Goal: Task Accomplishment & Management: Manage account settings

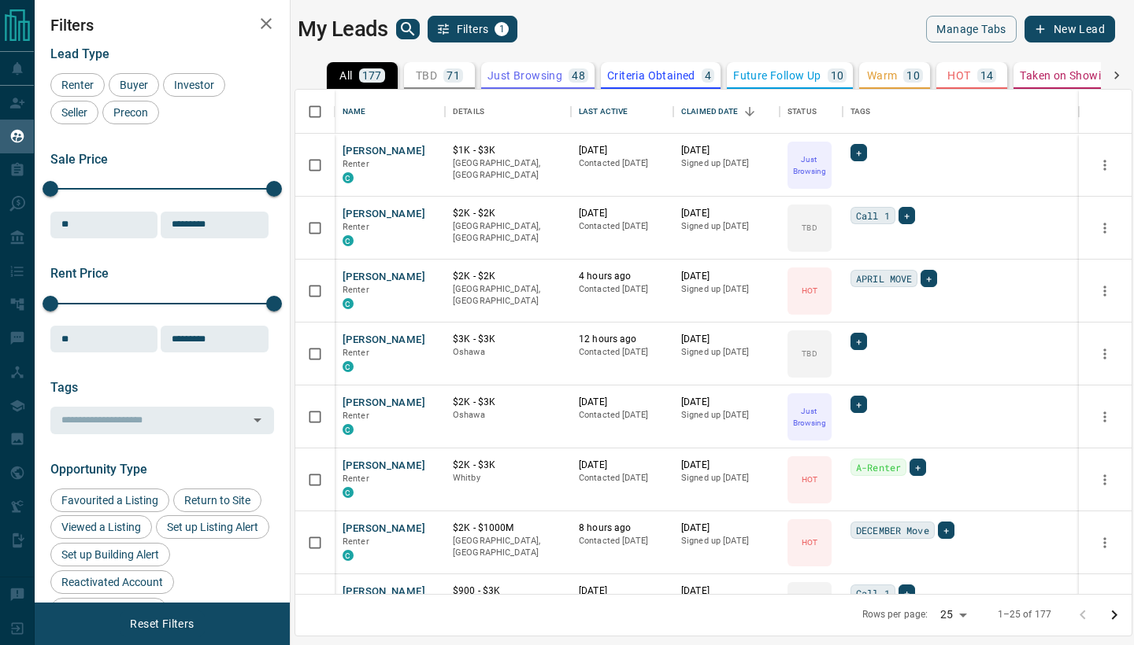
scroll to position [505, 836]
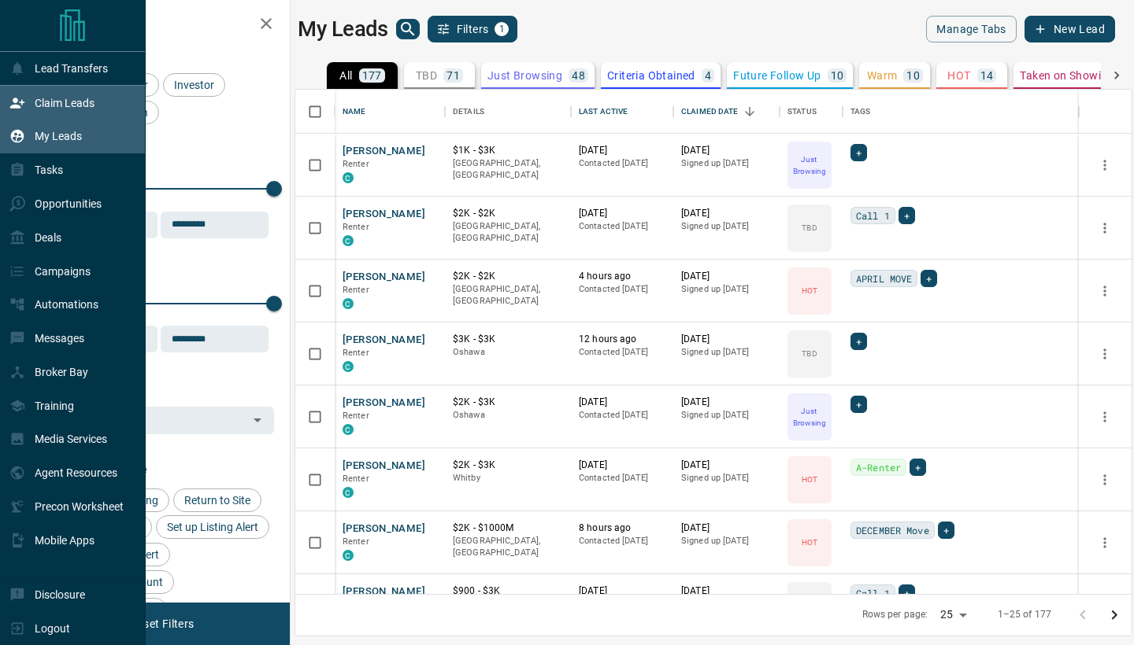
click at [59, 102] on p "Claim Leads" at bounding box center [65, 103] width 60 height 13
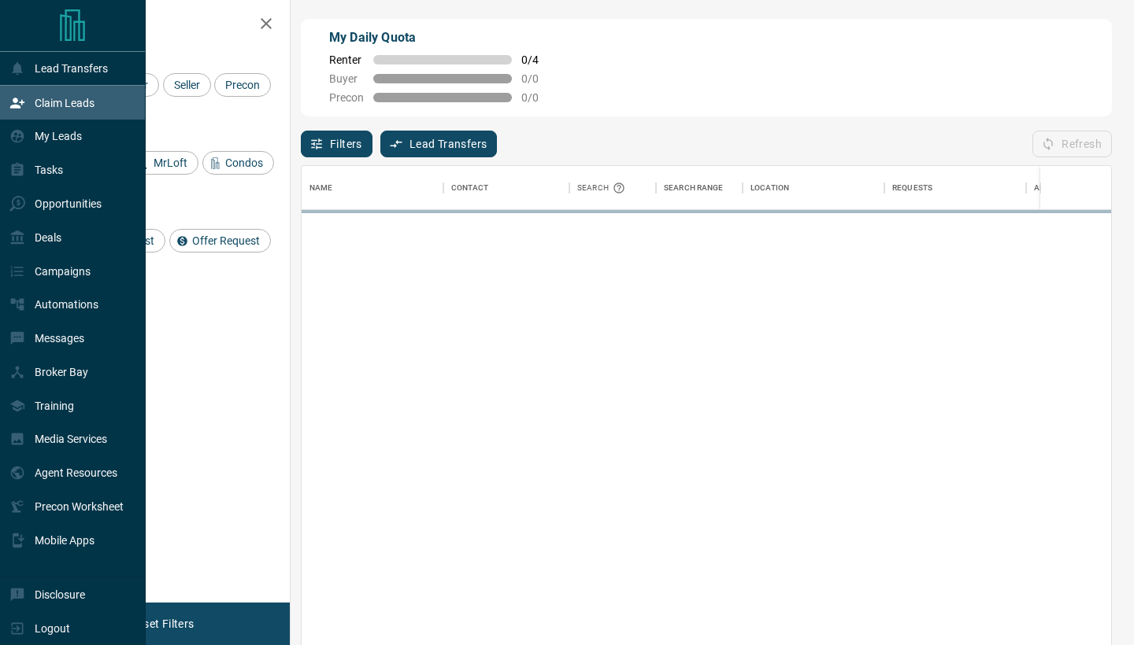
scroll to position [491, 809]
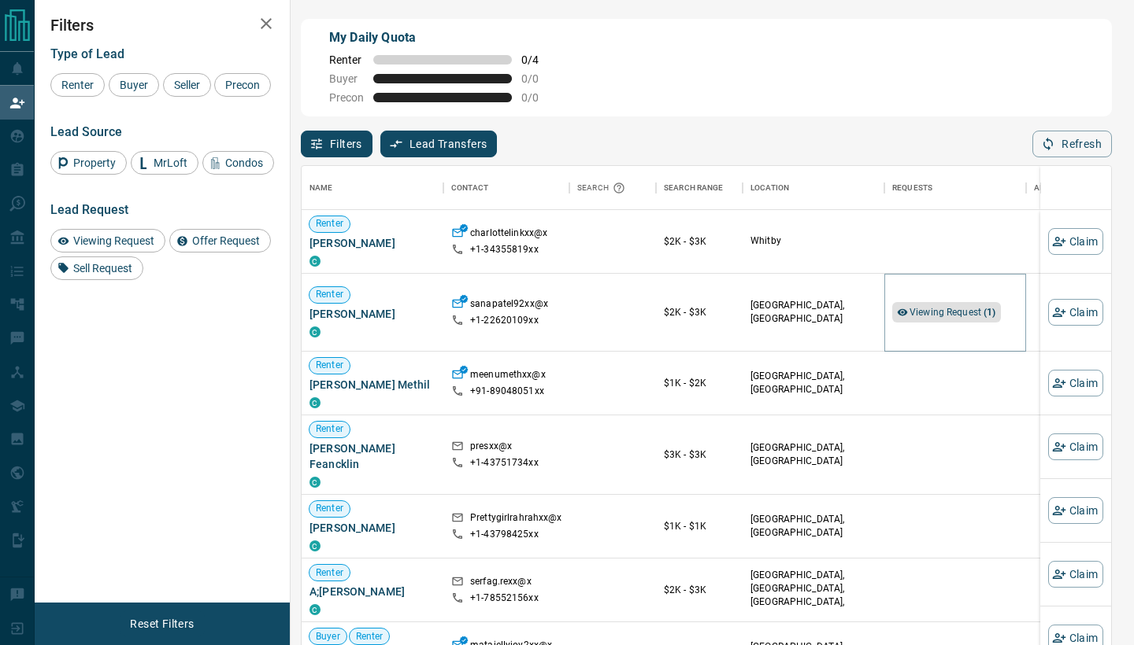
click at [957, 316] on span "Viewing Request ( 1 )" at bounding box center [952, 312] width 87 height 11
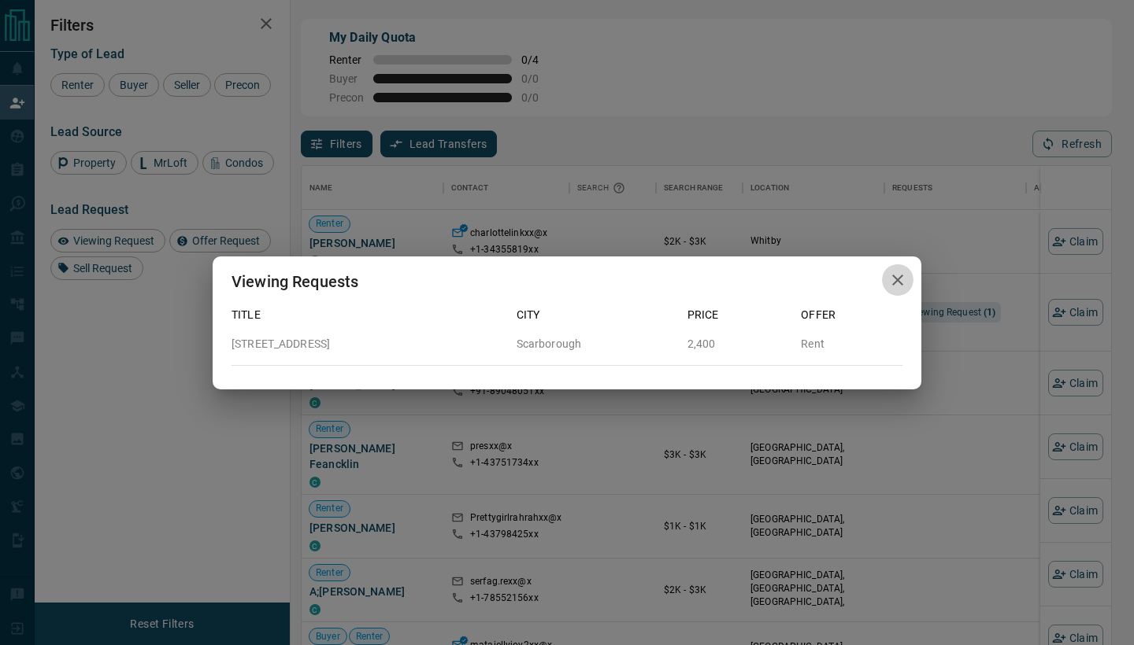
click at [900, 283] on icon "button" at bounding box center [897, 280] width 11 height 11
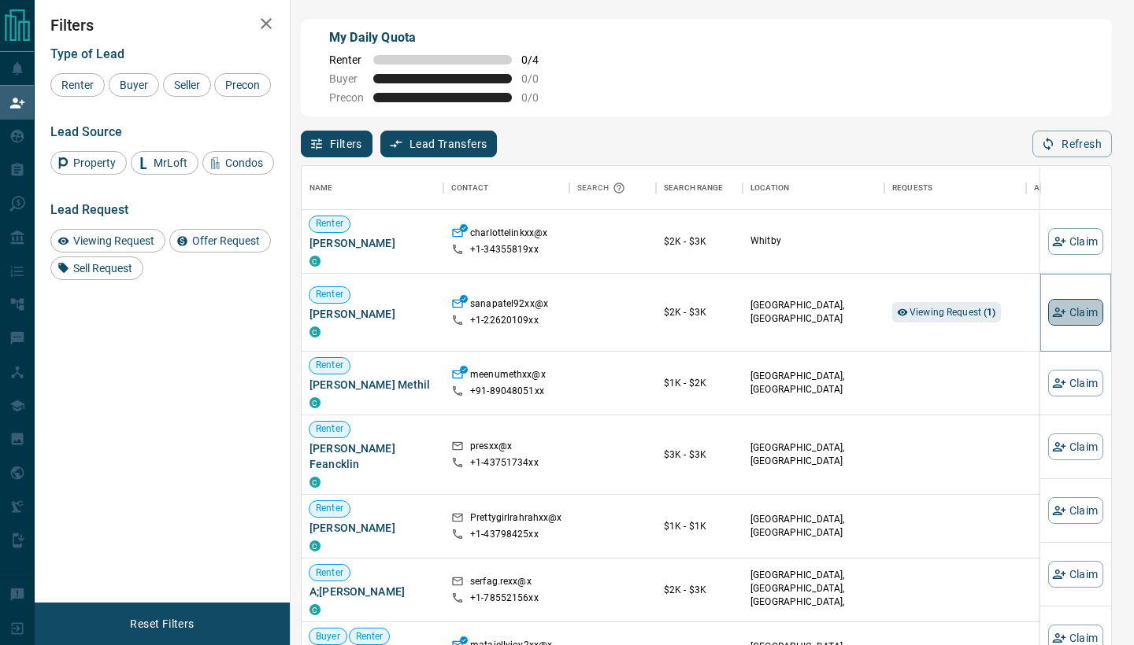
click at [1060, 307] on icon "button" at bounding box center [1059, 312] width 14 height 14
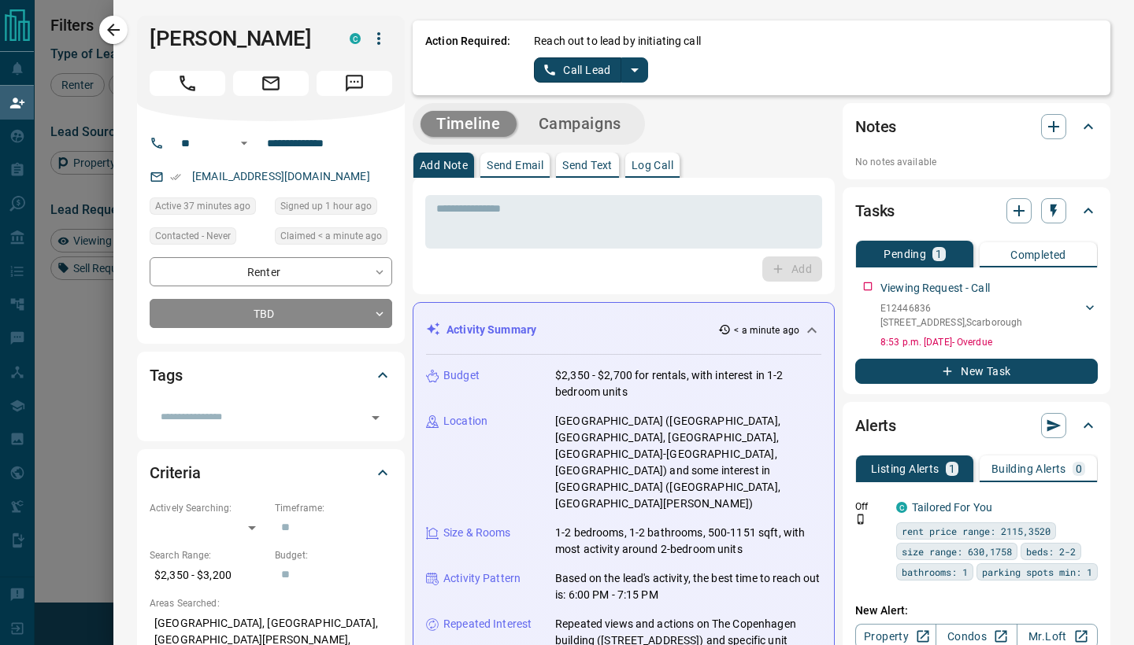
scroll to position [0, 0]
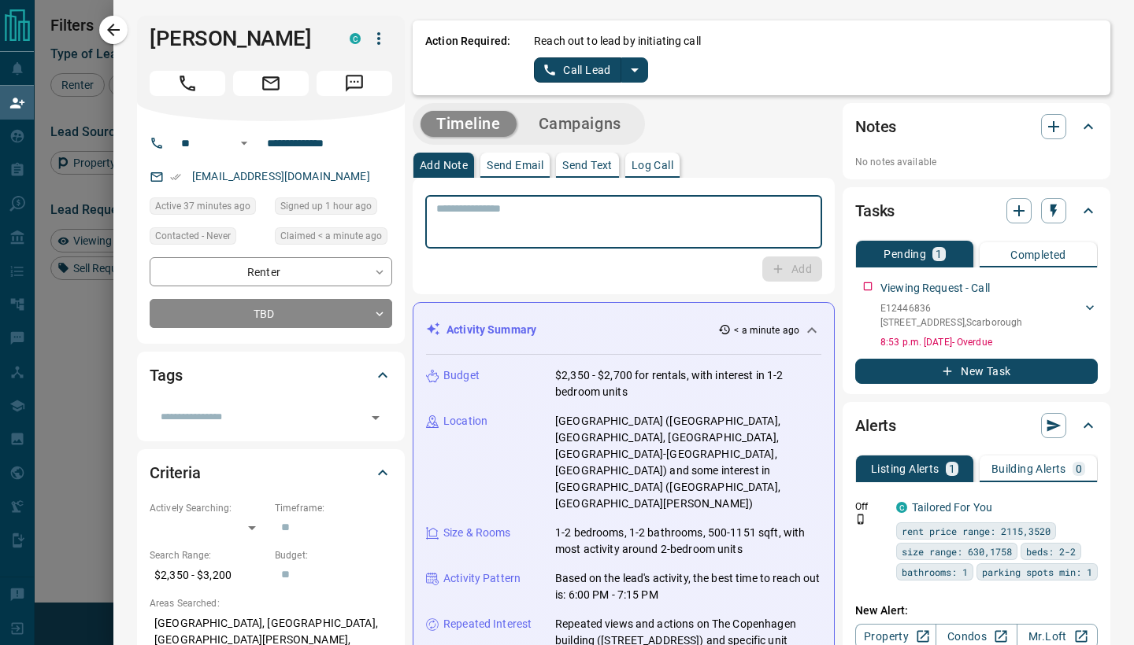
click at [657, 235] on textarea at bounding box center [623, 222] width 375 height 40
type textarea "****"
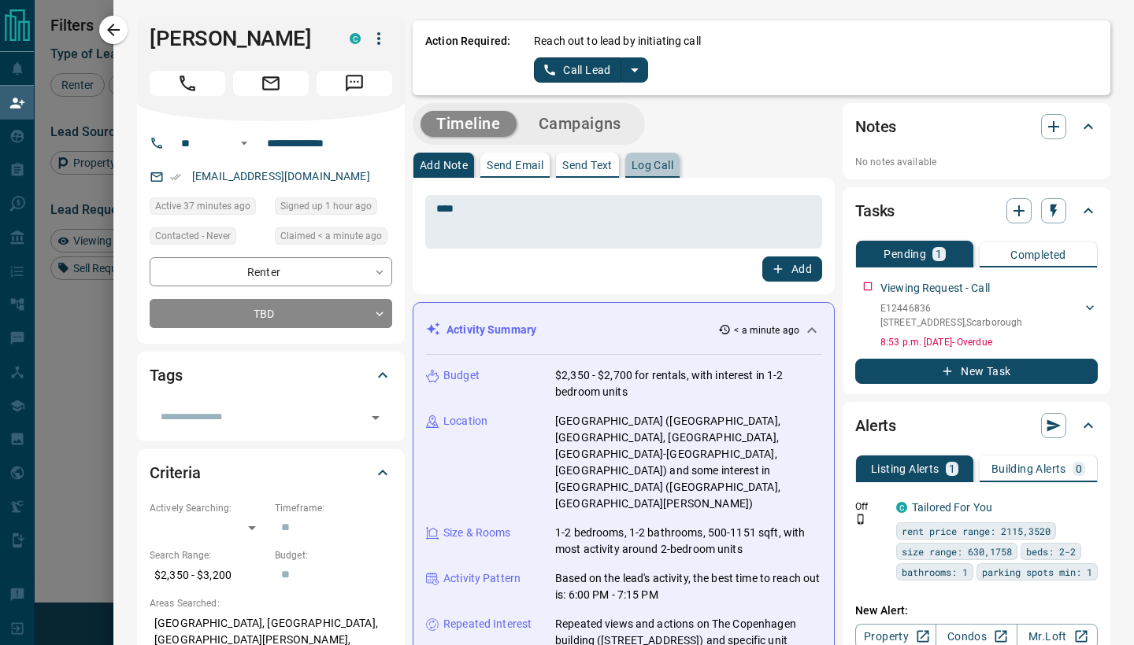
click at [646, 160] on p "Log Call" at bounding box center [652, 165] width 42 height 11
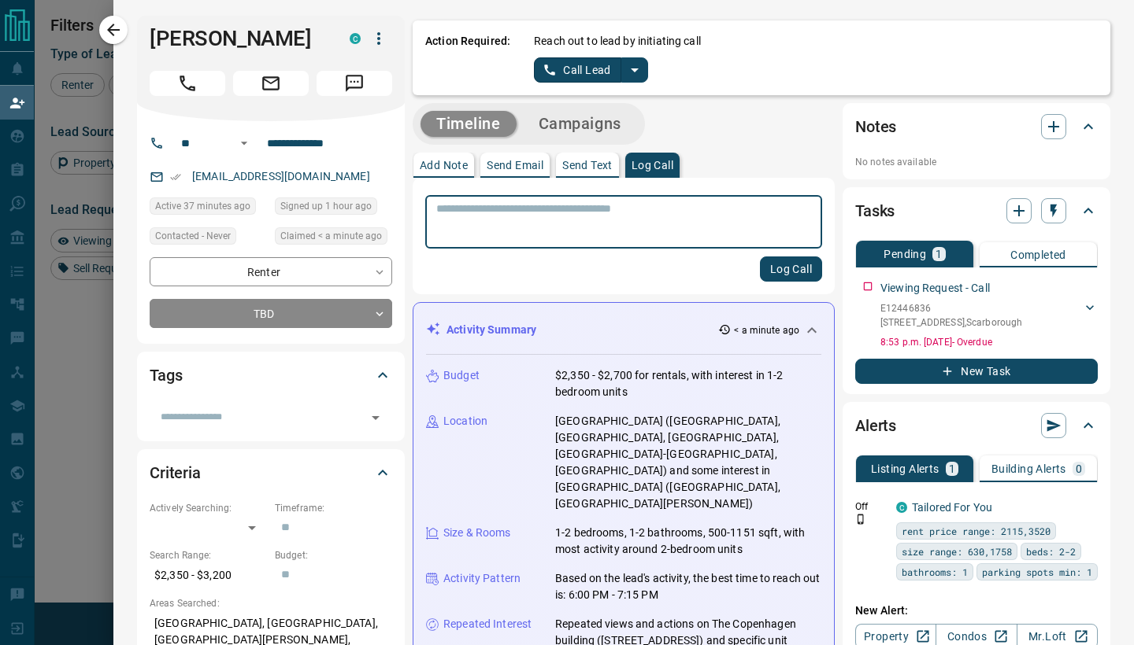
click at [790, 265] on button "Log Call" at bounding box center [791, 269] width 62 height 25
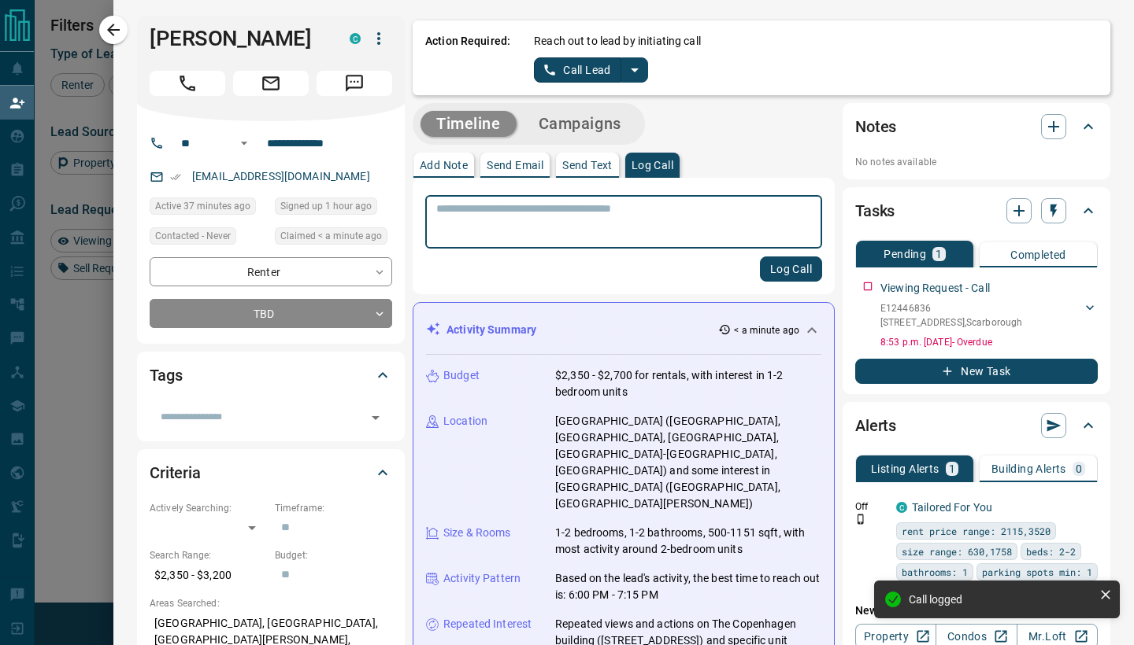
click at [120, 31] on icon "button" at bounding box center [113, 29] width 19 height 19
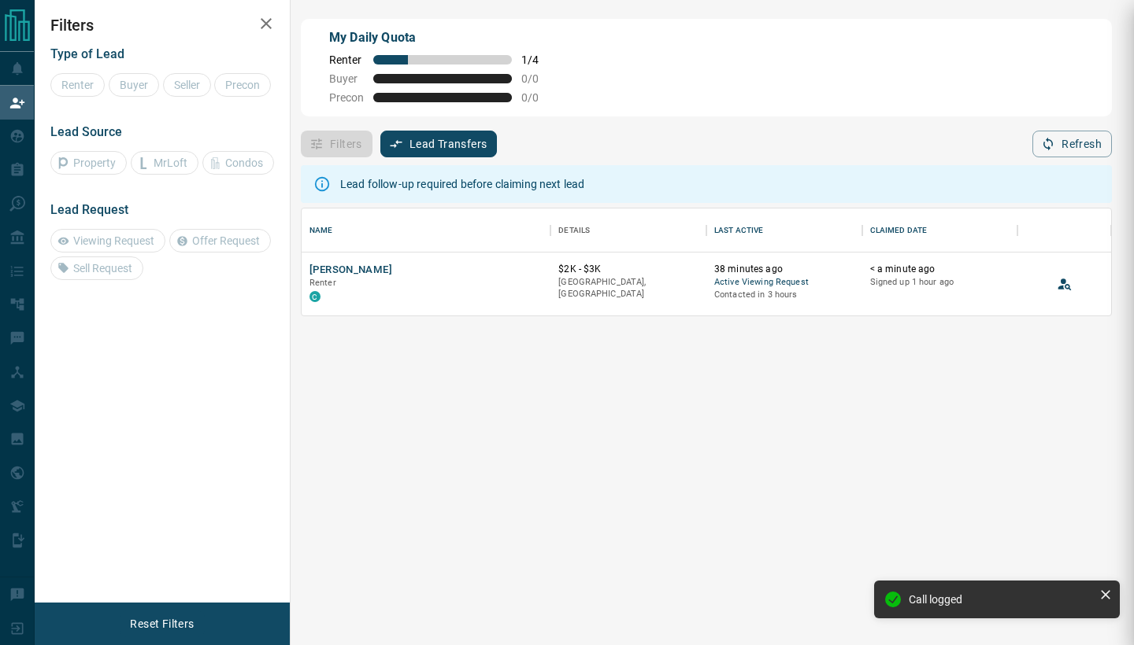
scroll to position [1, 1]
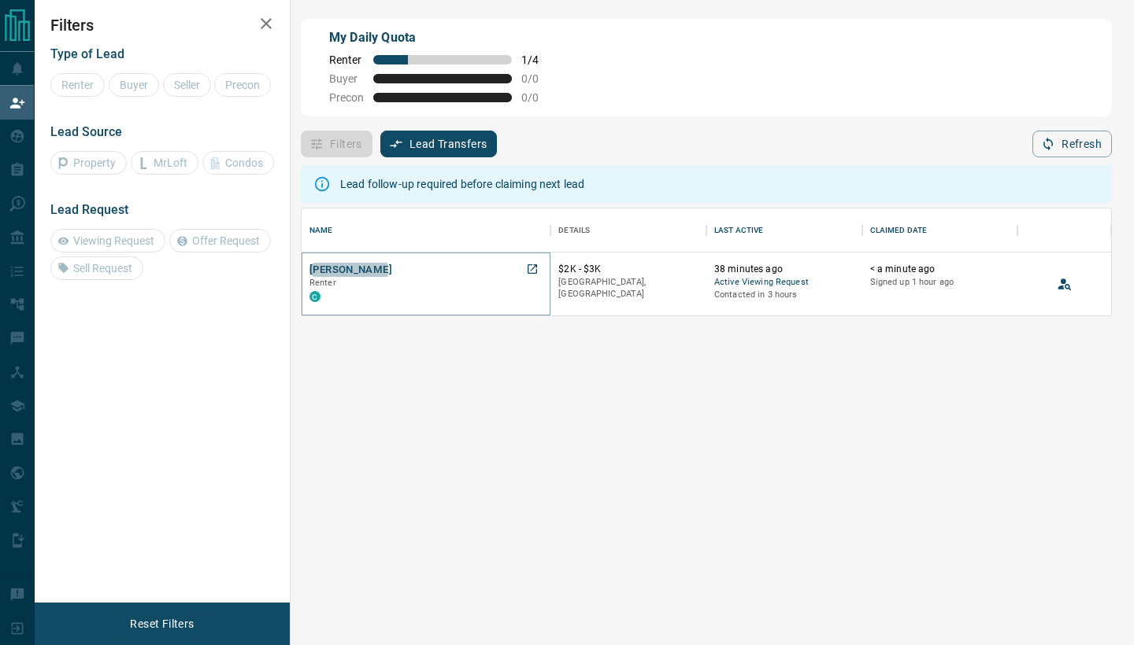
click at [348, 270] on button "[PERSON_NAME]" at bounding box center [350, 270] width 83 height 15
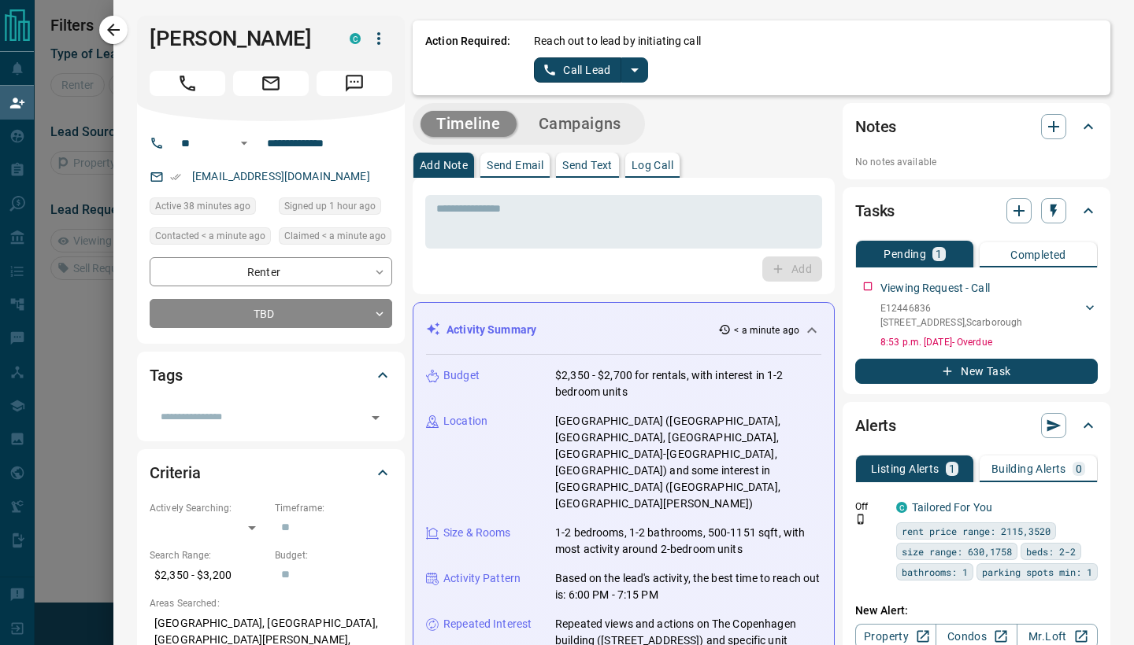
click at [667, 161] on p "Log Call" at bounding box center [652, 165] width 42 height 11
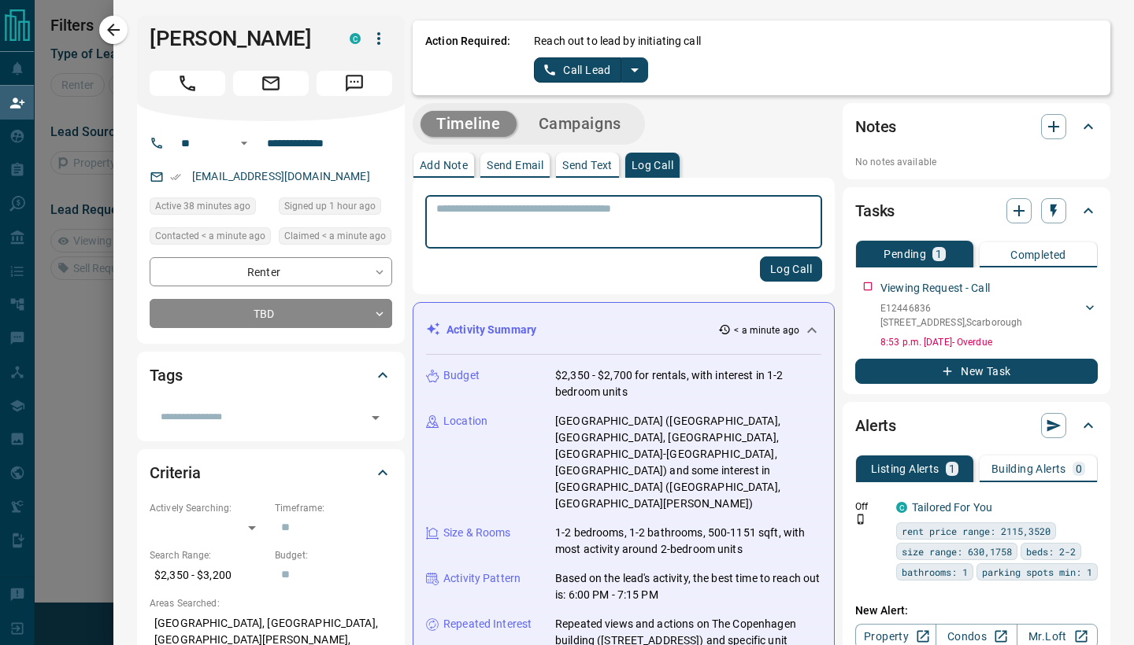
click at [661, 207] on textarea at bounding box center [623, 222] width 375 height 40
type textarea "*"
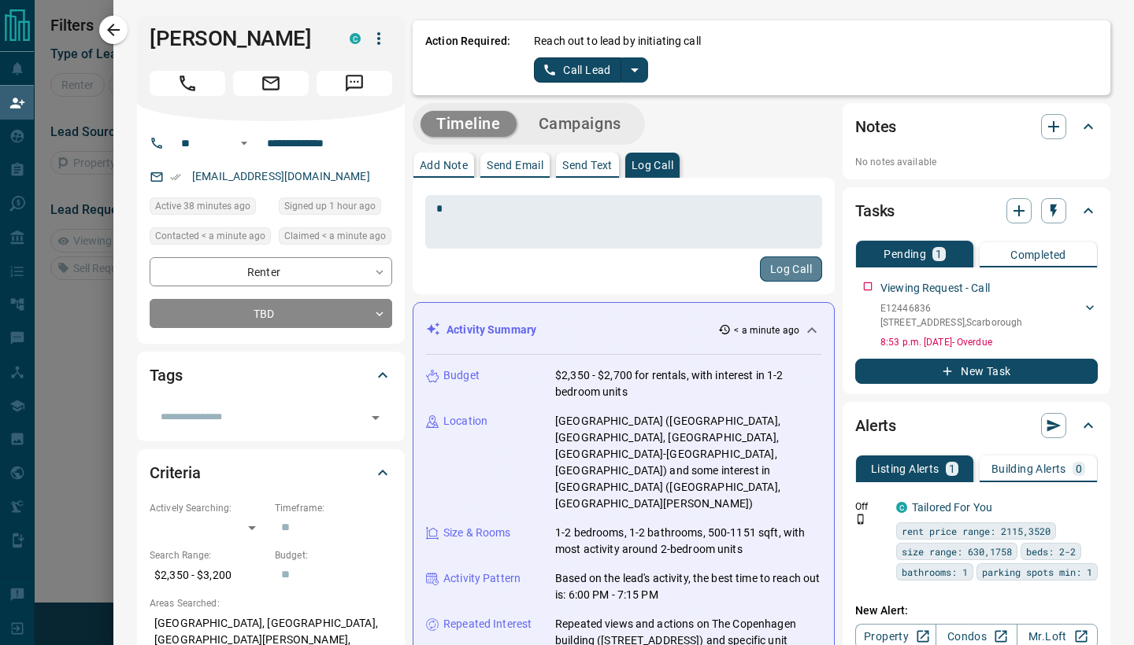
click at [776, 274] on button "Log Call" at bounding box center [791, 269] width 62 height 25
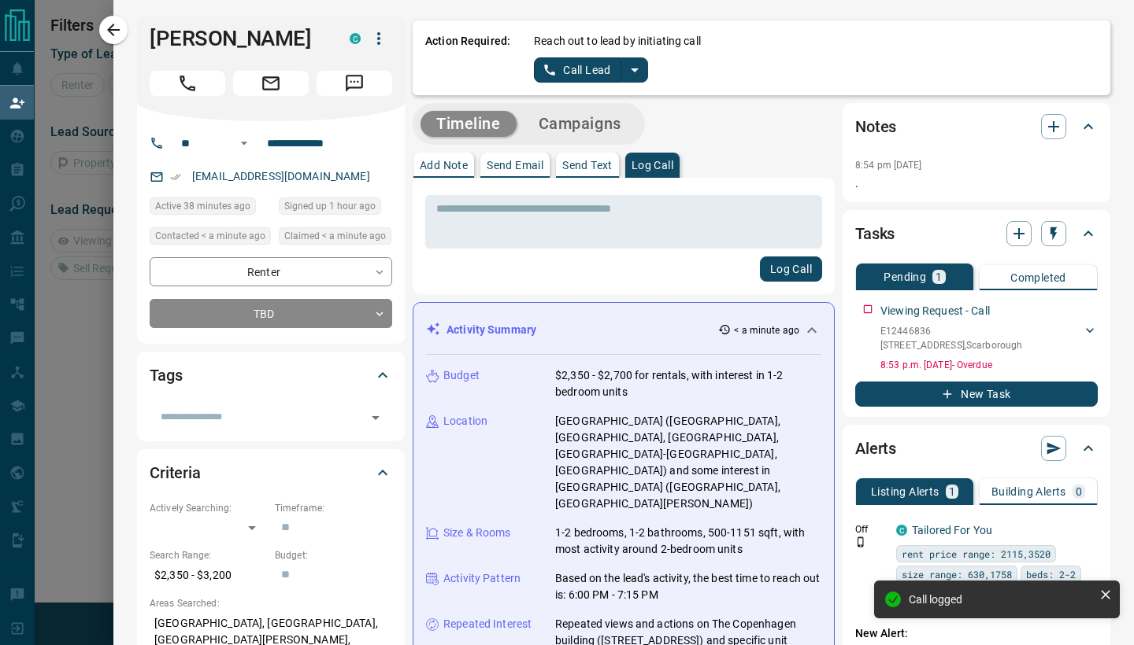
click at [87, 350] on div at bounding box center [567, 322] width 1134 height 645
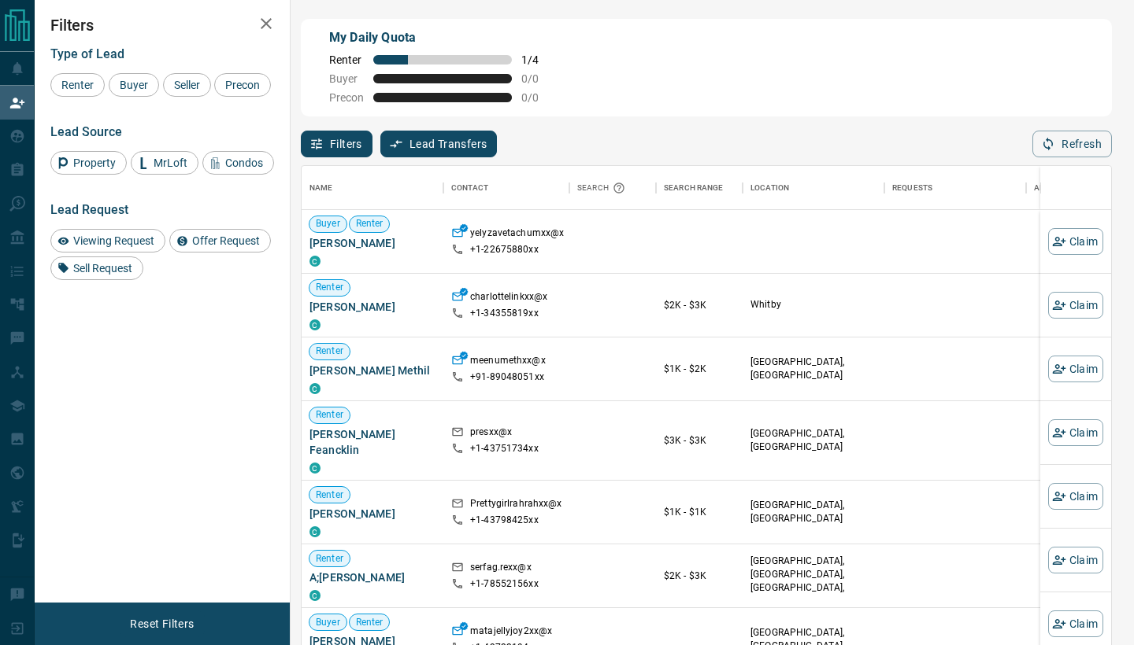
scroll to position [491, 809]
click at [1085, 437] on button "Claim" at bounding box center [1075, 433] width 55 height 27
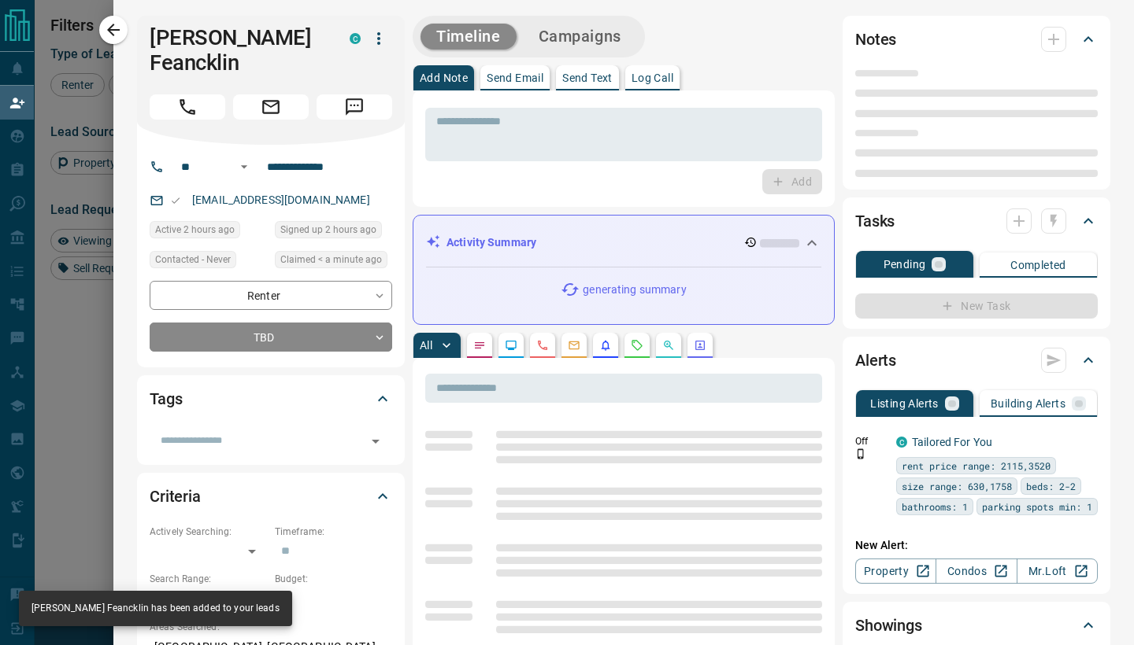
type input "**"
type input "**********"
type input "**"
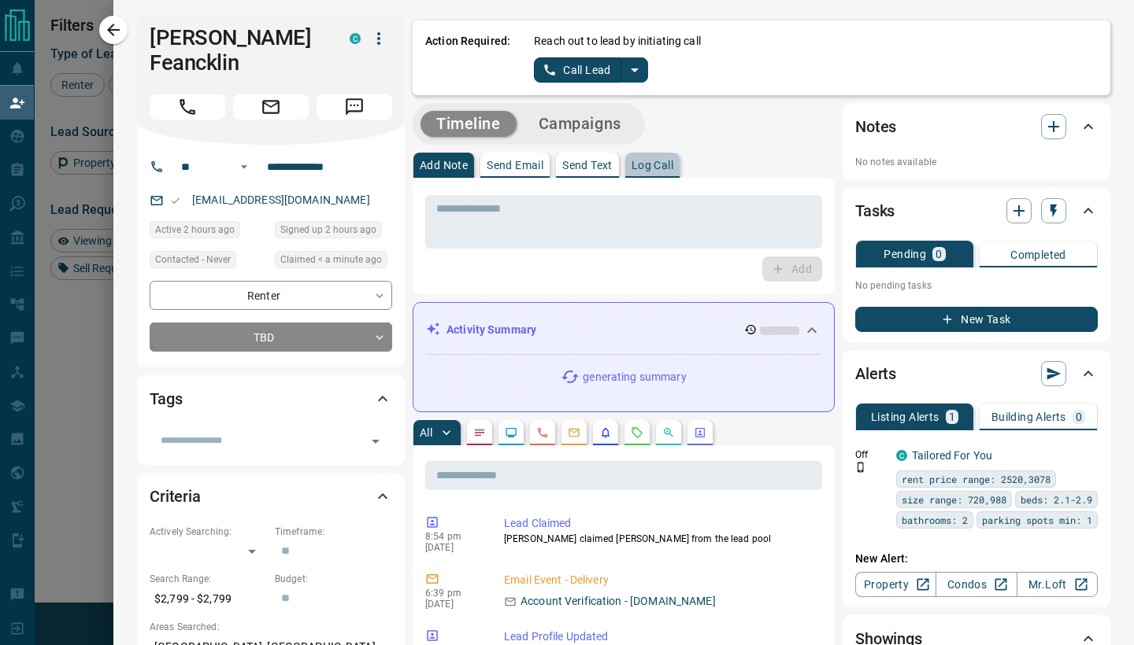
click at [649, 163] on p "Log Call" at bounding box center [652, 165] width 42 height 11
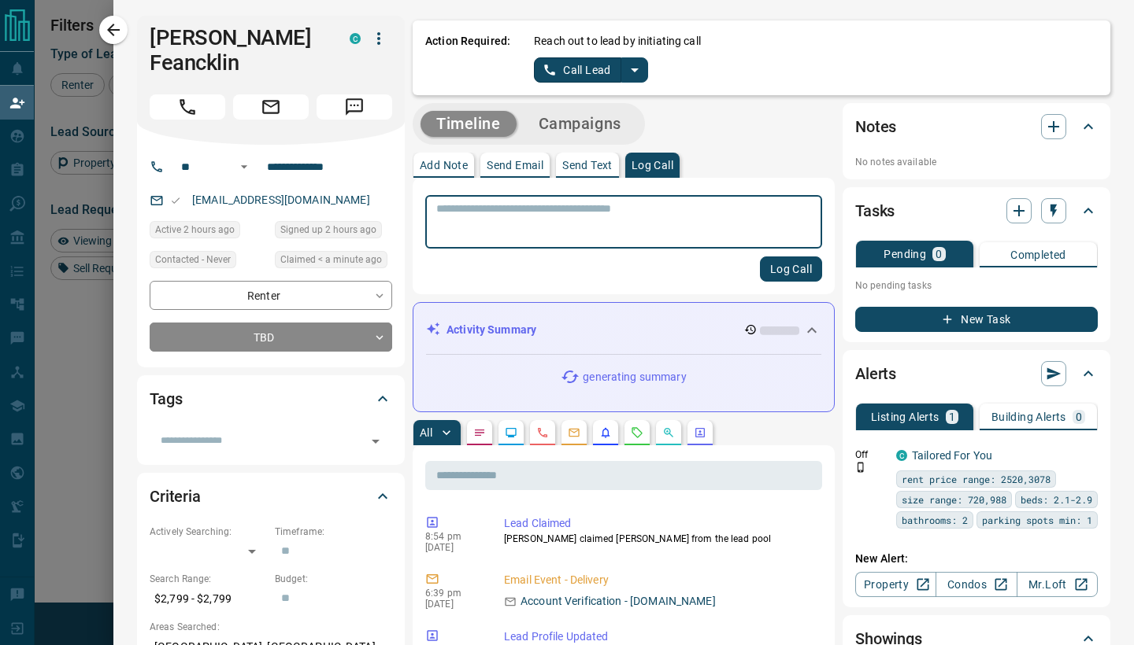
click at [583, 211] on textarea at bounding box center [623, 222] width 375 height 40
click at [715, 235] on textarea "****" at bounding box center [623, 222] width 375 height 40
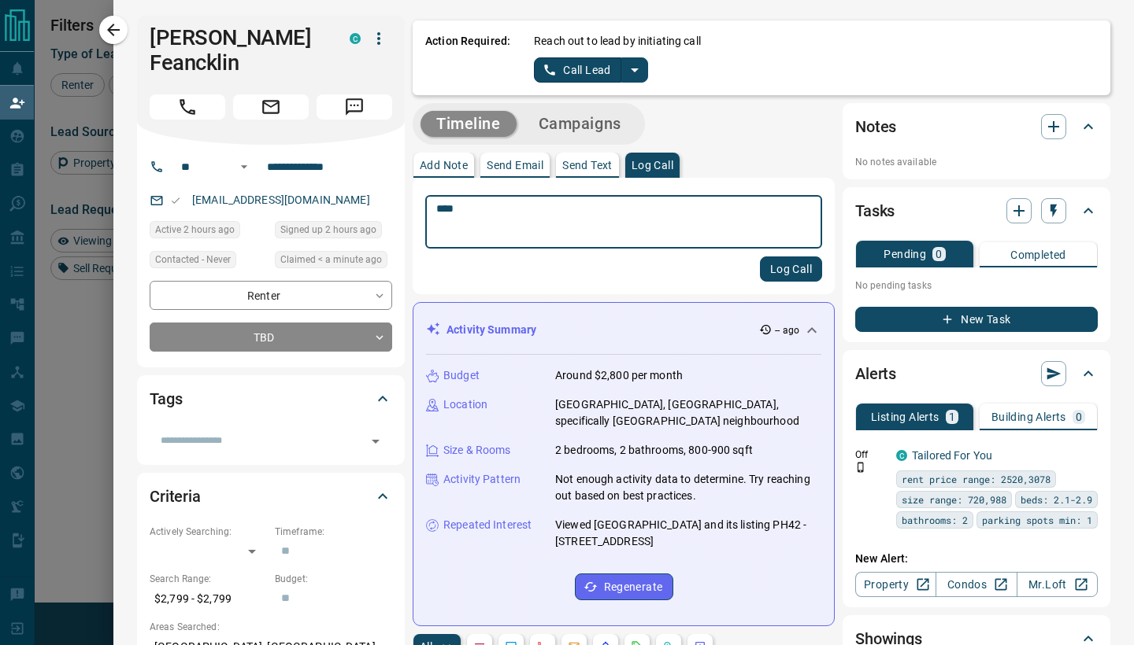
type textarea "****"
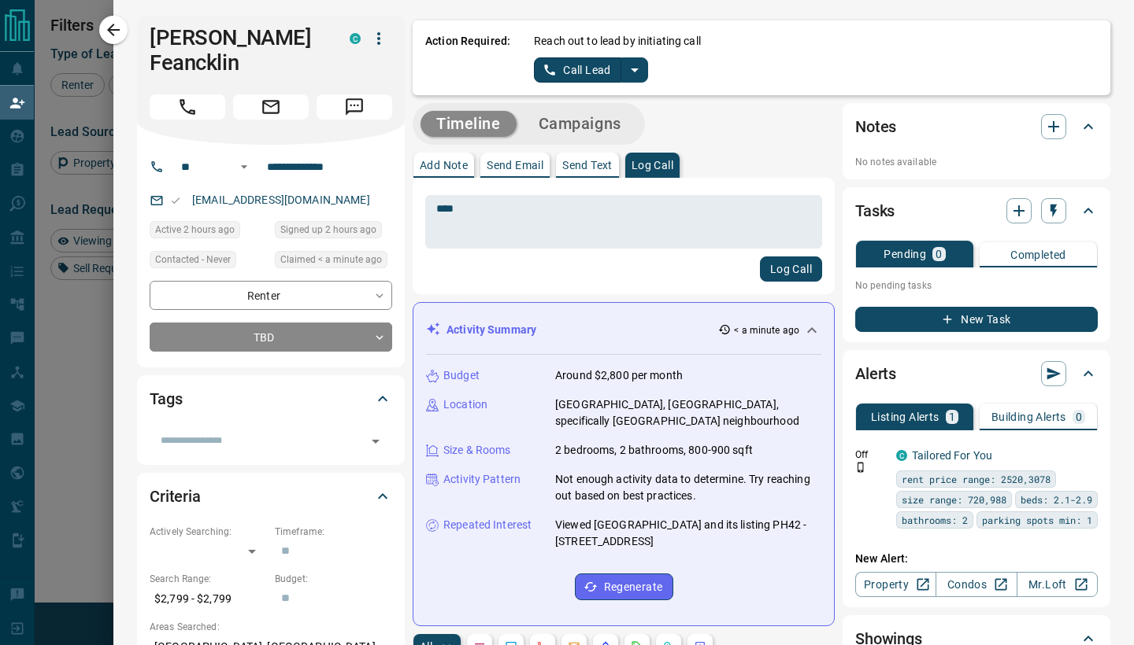
click at [789, 285] on div "**** * ​ Log Call" at bounding box center [623, 236] width 422 height 117
click at [789, 273] on button "Log Call" at bounding box center [791, 269] width 62 height 25
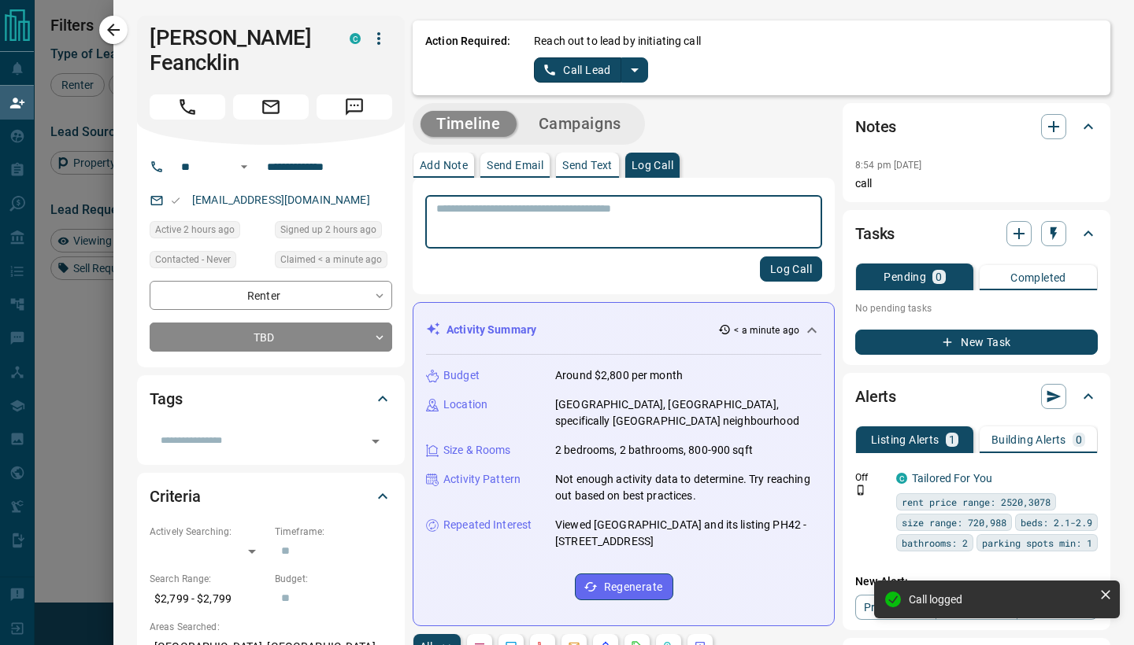
click at [80, 331] on div at bounding box center [567, 322] width 1134 height 645
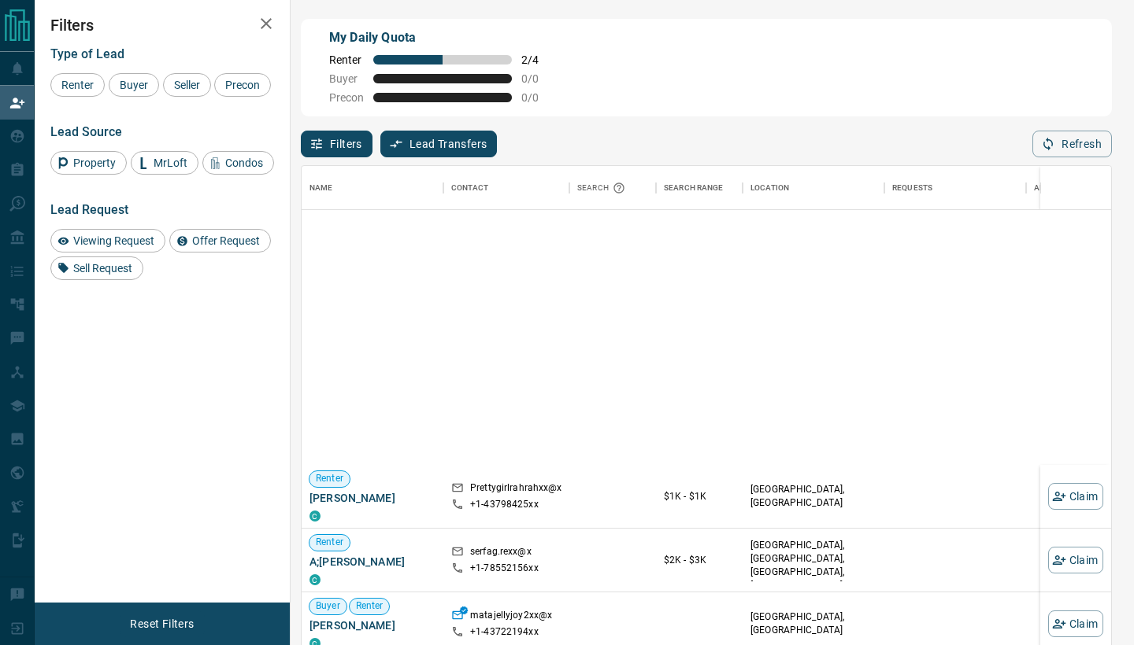
scroll to position [0, 0]
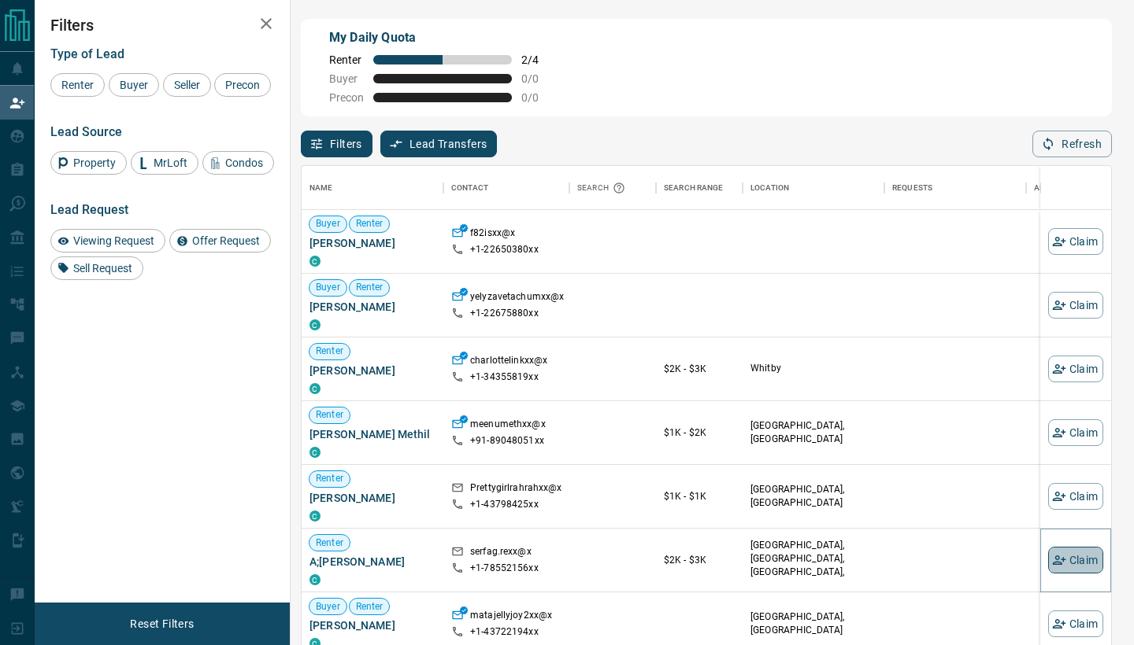
click at [1083, 560] on button "Claim" at bounding box center [1075, 560] width 55 height 27
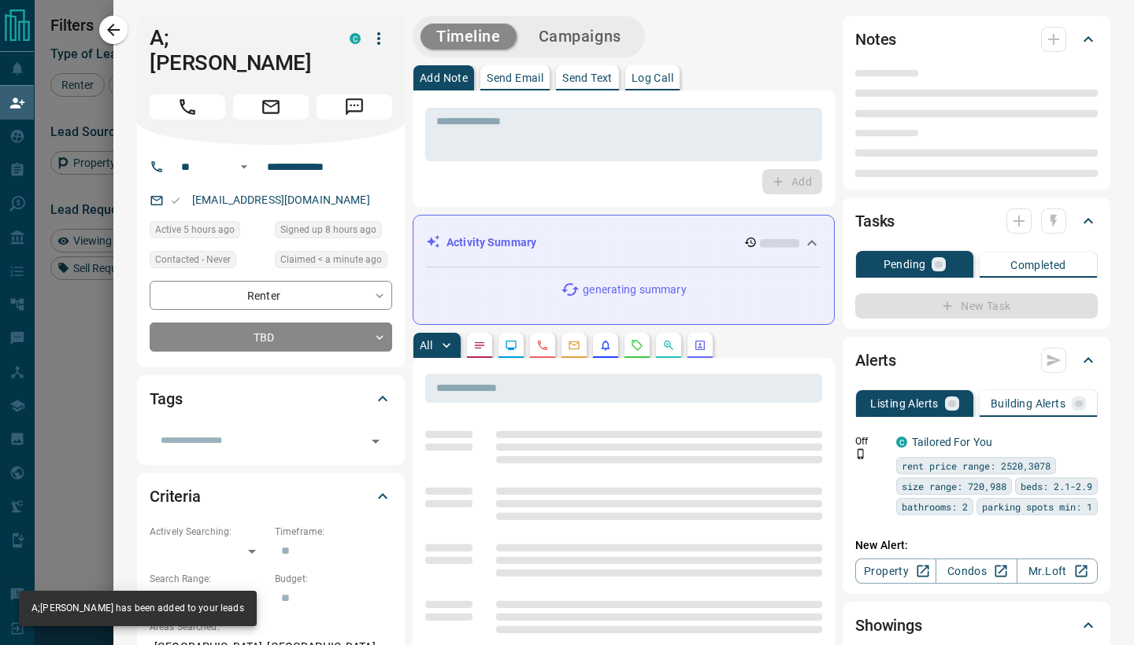
type input "**"
type input "**********"
type input "**"
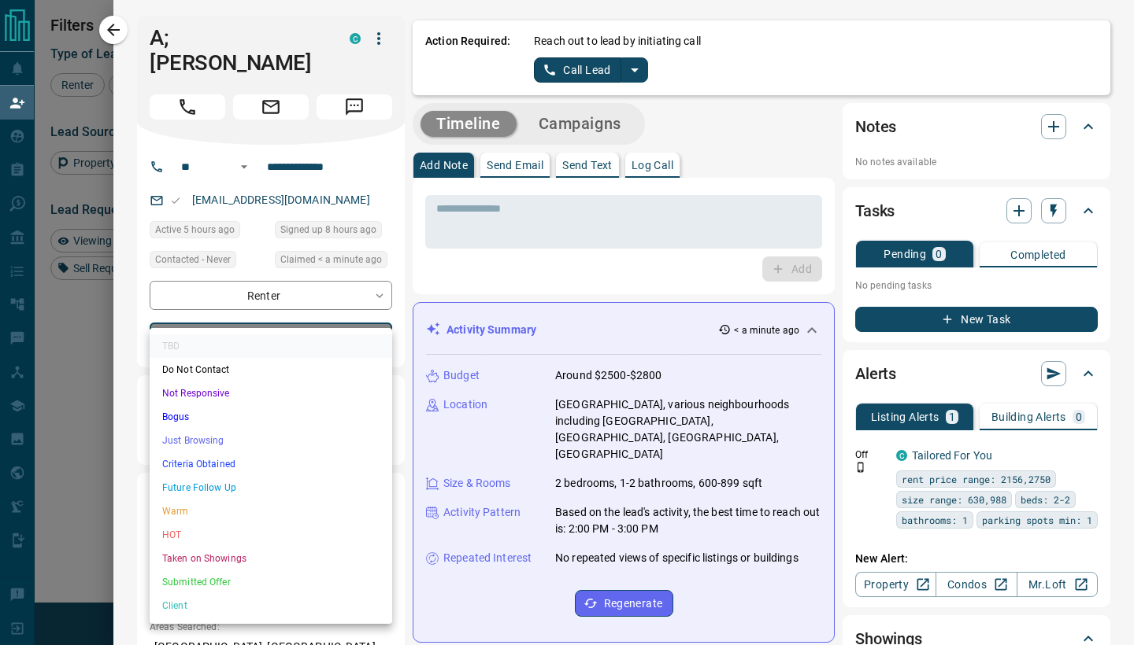
click at [354, 317] on body "Lead Transfers Claim Leads My Leads Tasks Opportunities Deals Campaigns Automat…" at bounding box center [567, 274] width 1134 height 548
click at [475, 257] on div at bounding box center [567, 322] width 1134 height 645
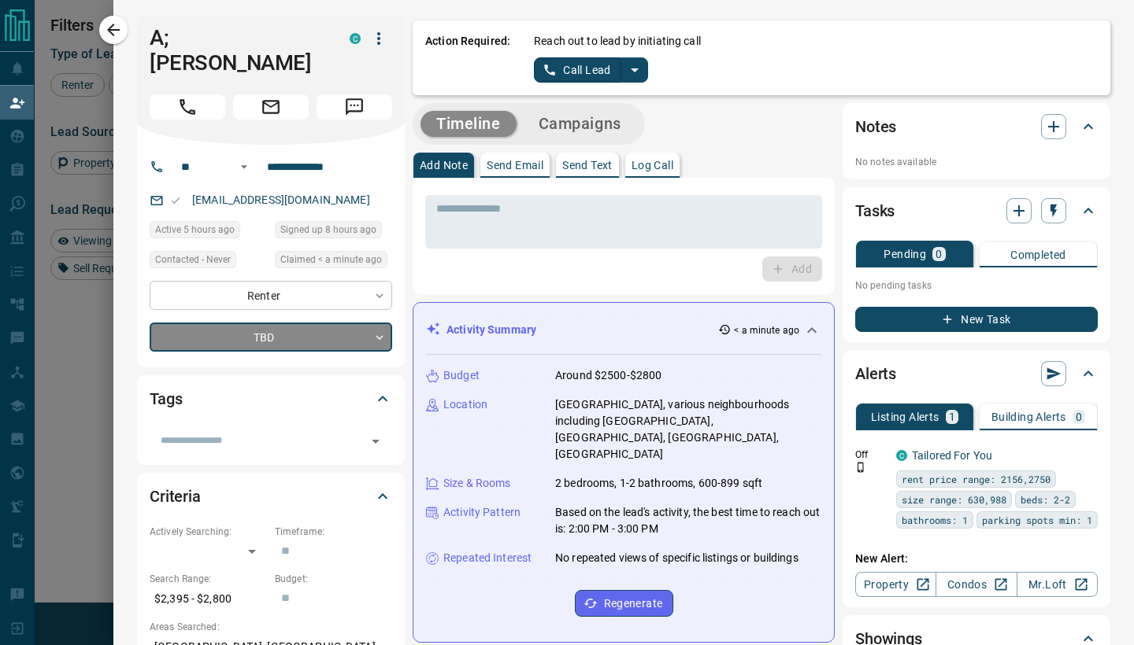
click at [373, 266] on body "Lead Transfers Claim Leads My Leads Tasks Opportunities Deals Campaigns Automat…" at bounding box center [567, 274] width 1134 height 548
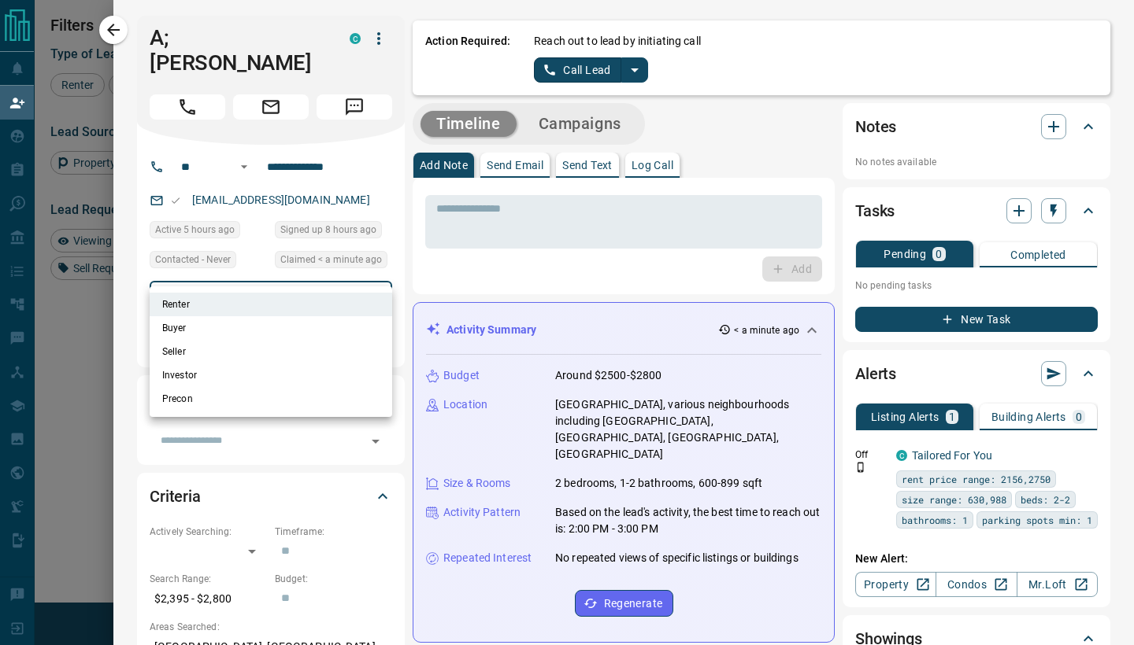
click at [444, 239] on div at bounding box center [567, 322] width 1134 height 645
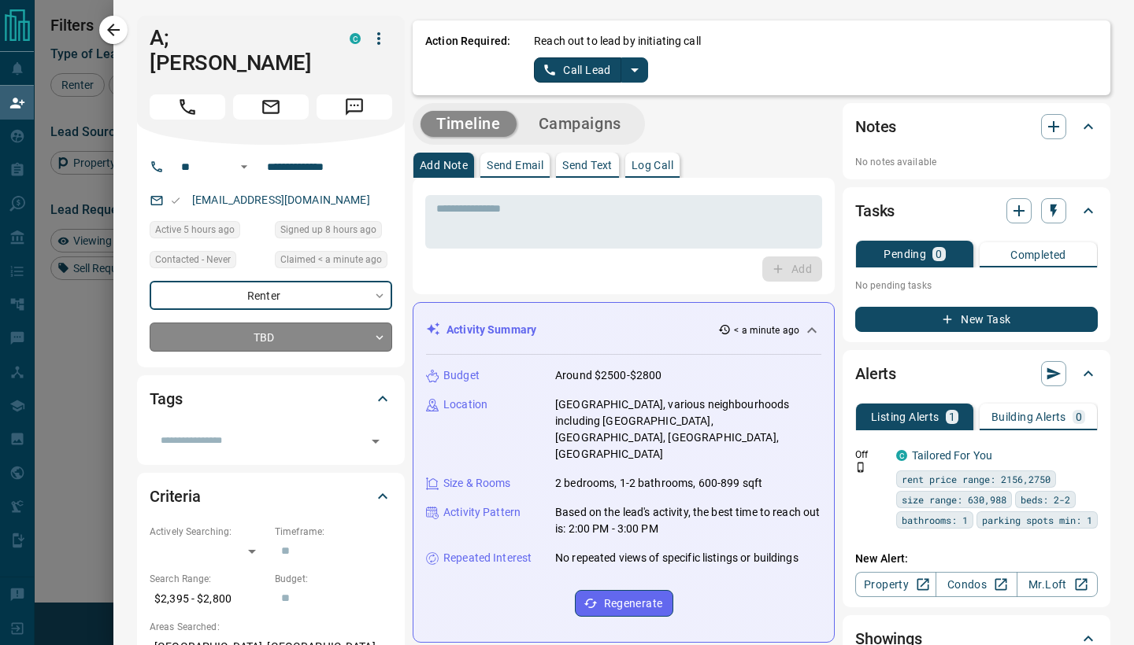
click at [350, 325] on body "Lead Transfers Claim Leads My Leads Tasks Opportunities Deals Campaigns Automat…" at bounding box center [567, 274] width 1134 height 548
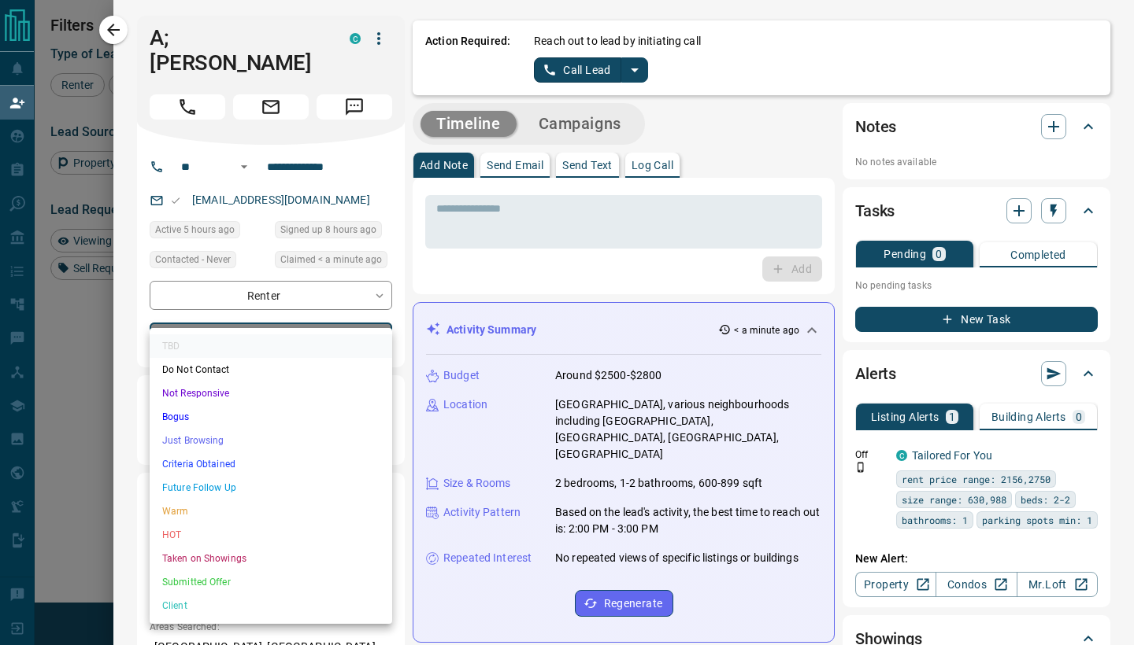
click at [513, 262] on div at bounding box center [567, 322] width 1134 height 645
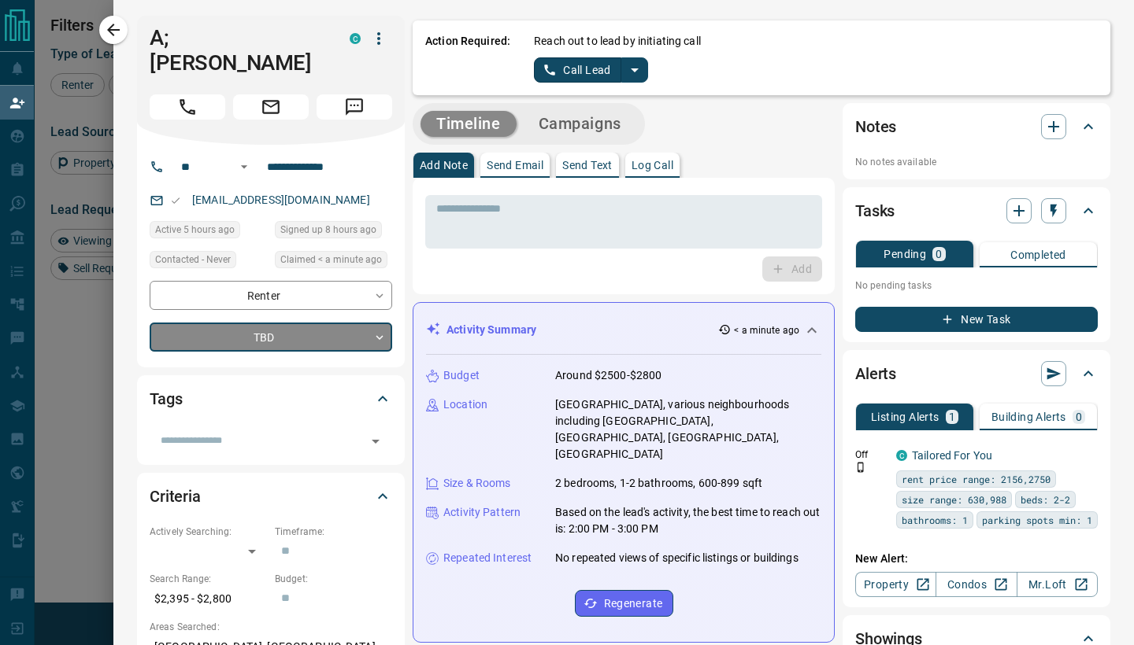
click at [302, 418] on div "​" at bounding box center [271, 436] width 242 height 36
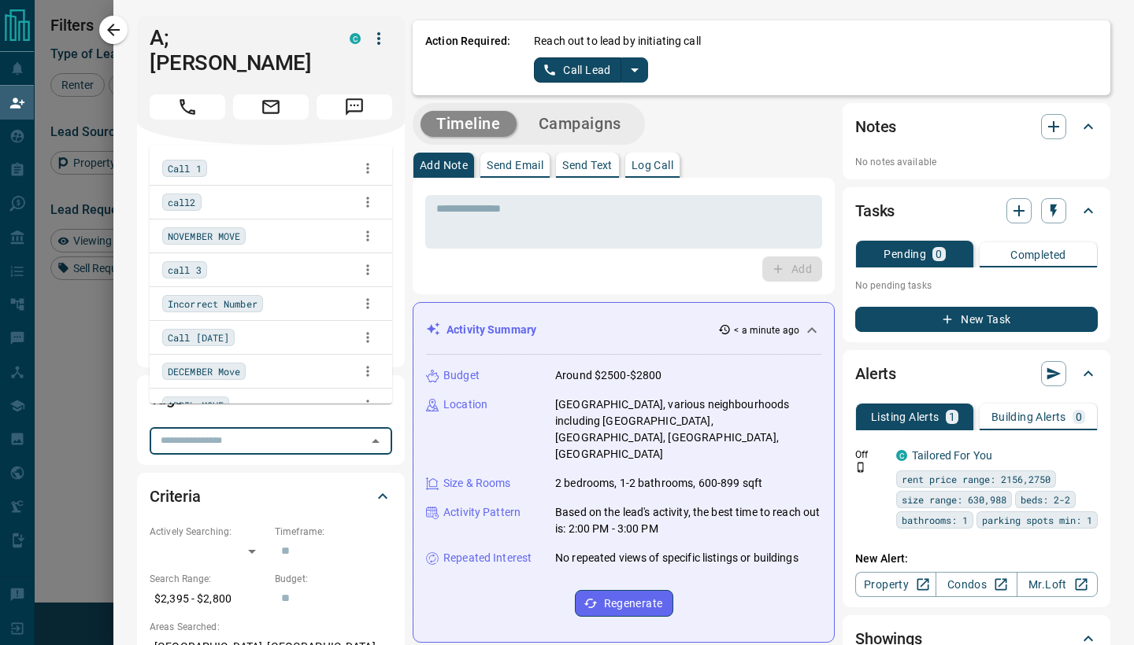
click at [298, 432] on input "text" at bounding box center [257, 440] width 207 height 17
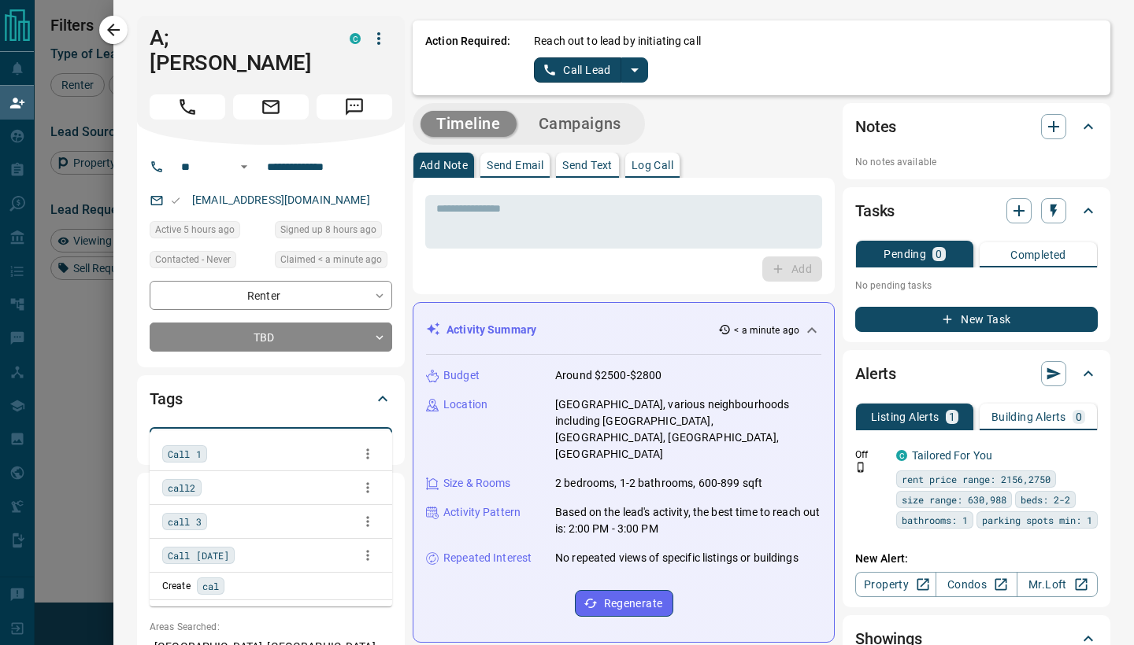
type input "****"
click at [224, 453] on div "Call 1" at bounding box center [270, 454] width 217 height 24
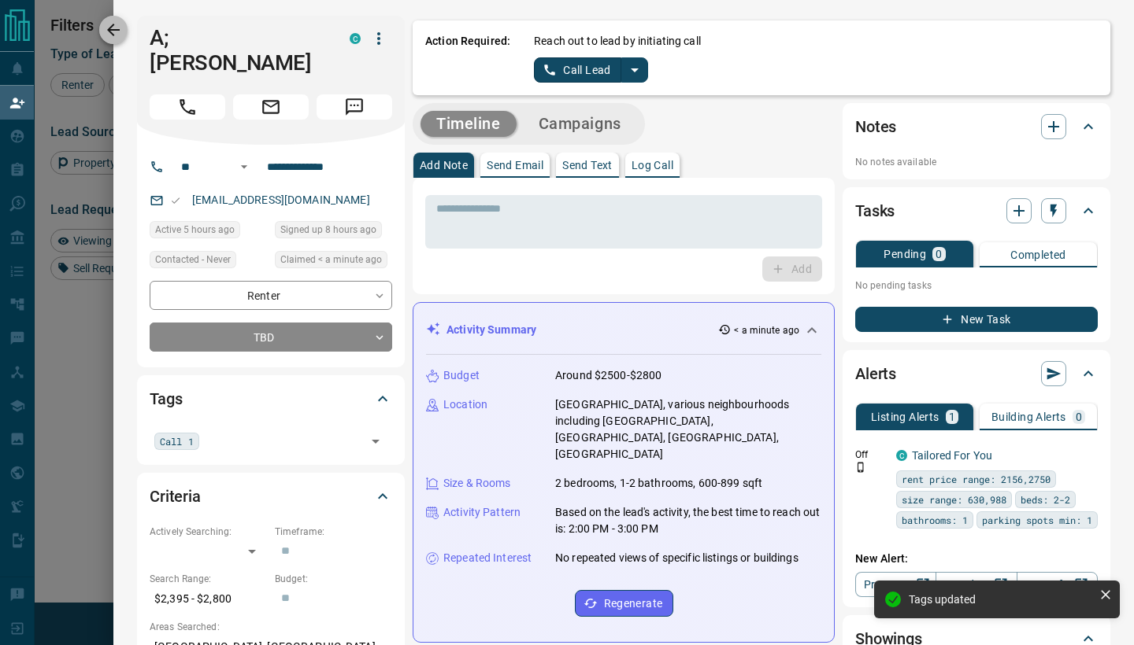
click at [118, 35] on icon "button" at bounding box center [113, 29] width 19 height 19
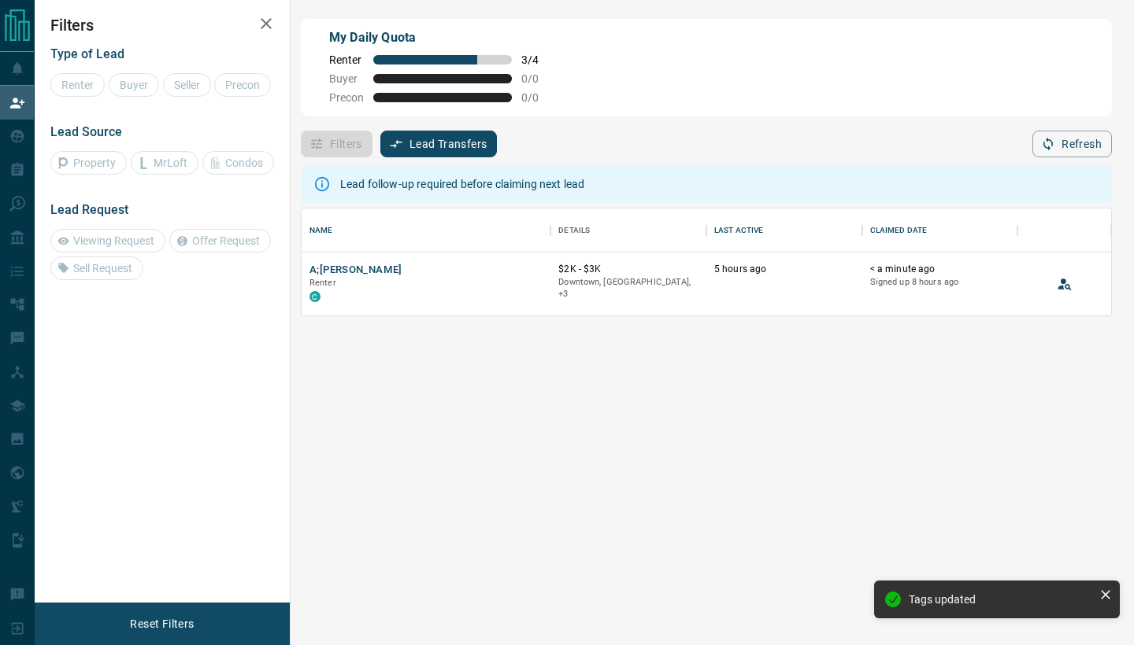
scroll to position [1, 1]
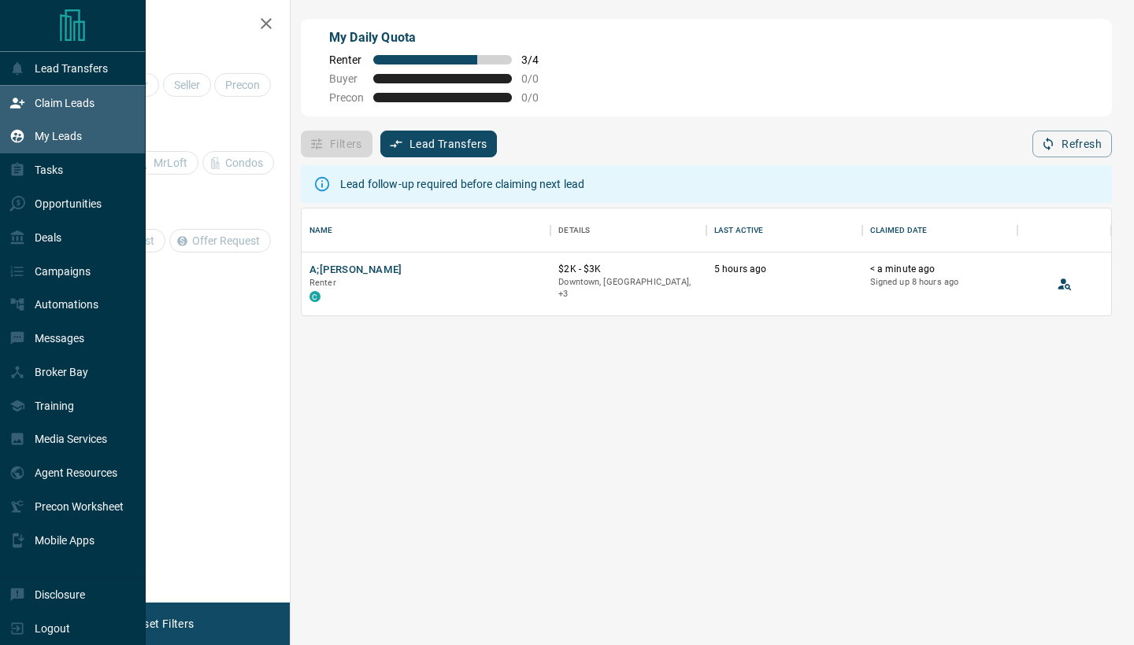
click at [53, 136] on p "My Leads" at bounding box center [58, 136] width 47 height 13
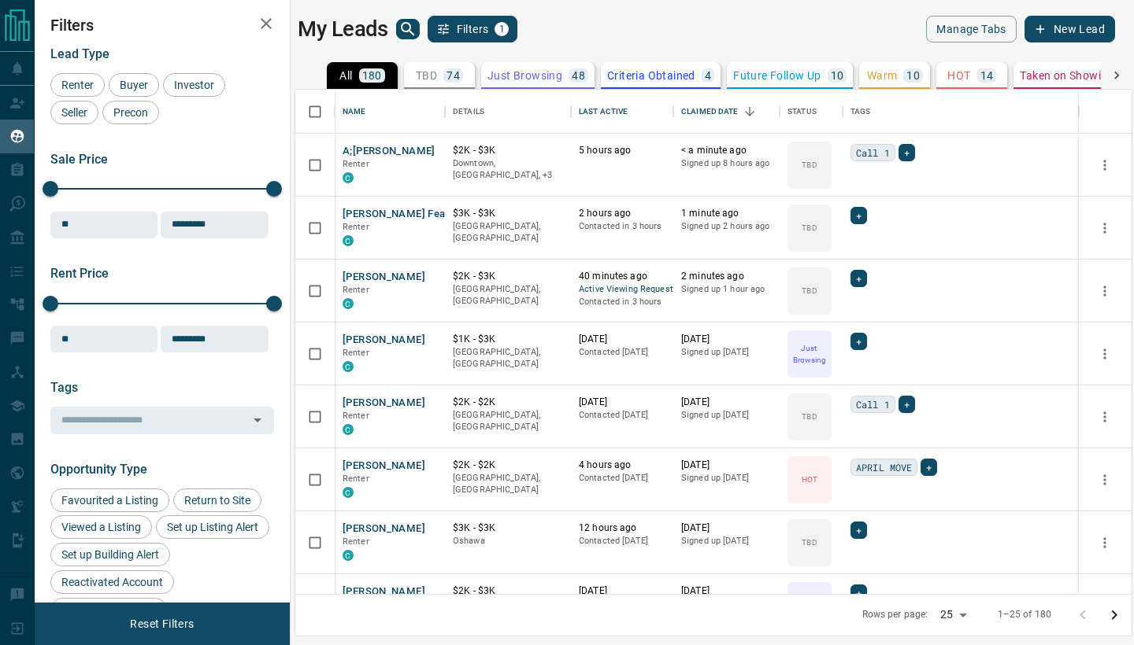
scroll to position [1, 1]
click at [383, 276] on button "[PERSON_NAME]" at bounding box center [383, 277] width 83 height 15
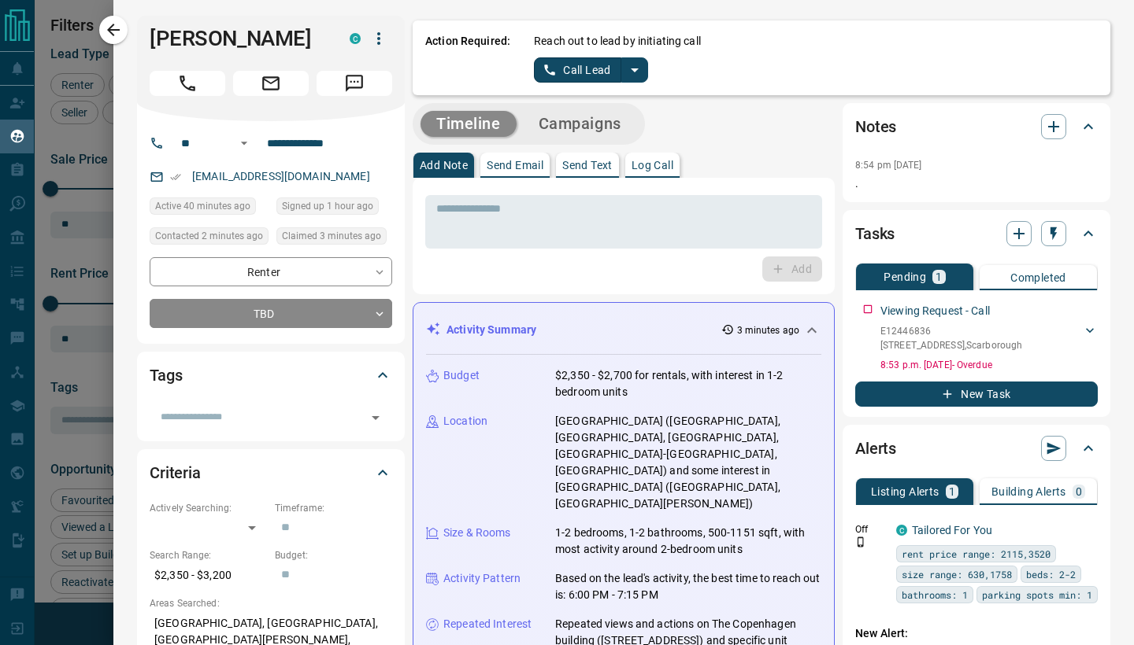
scroll to position [0, 0]
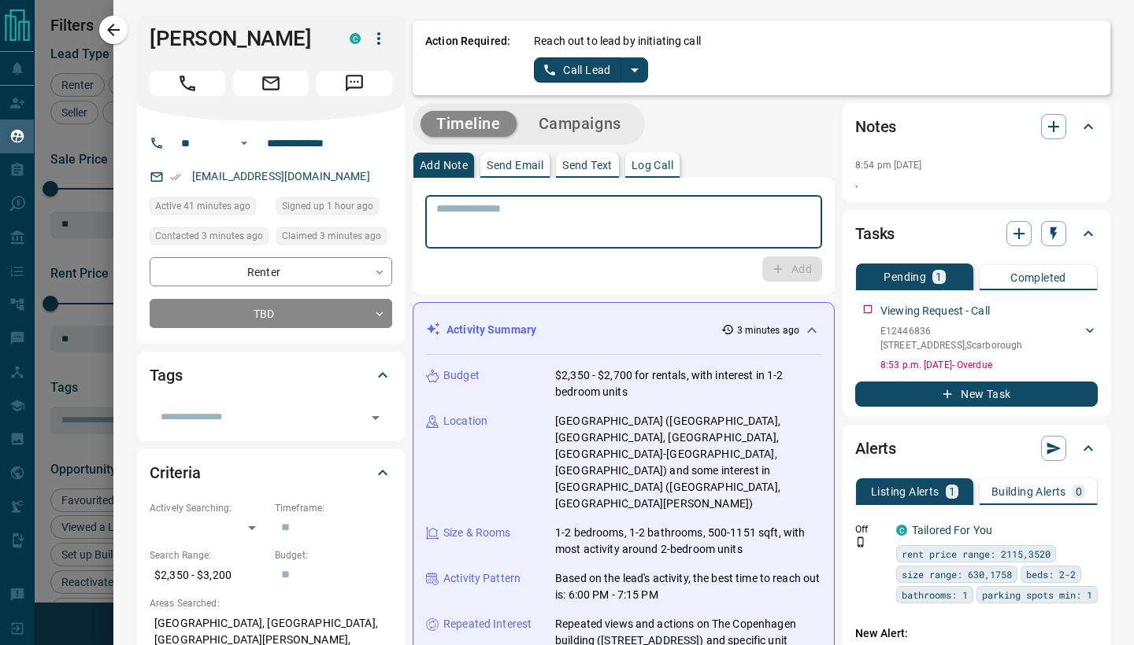
click at [501, 241] on textarea at bounding box center [623, 222] width 375 height 40
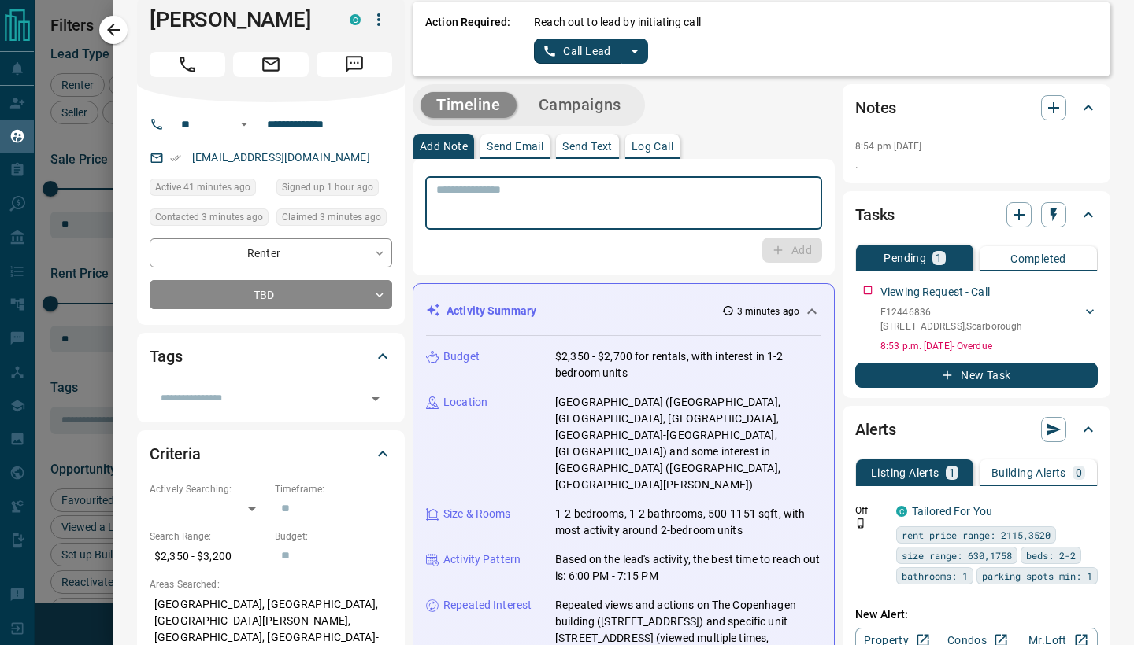
scroll to position [35, 0]
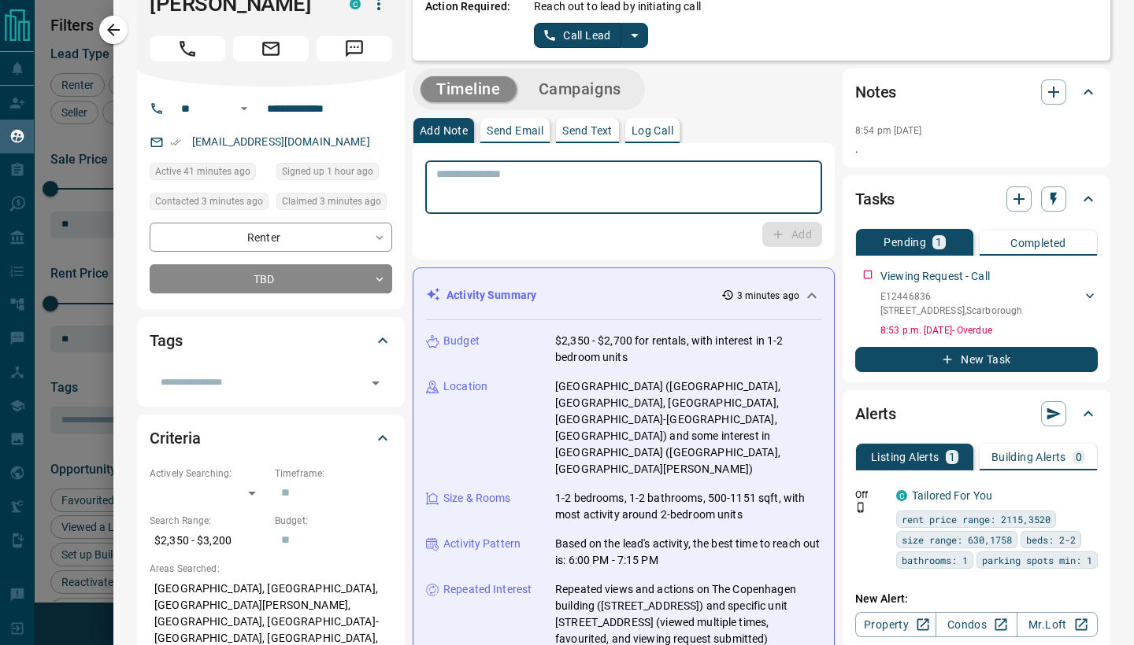
click at [653, 200] on textarea at bounding box center [623, 188] width 375 height 40
click at [629, 179] on textarea at bounding box center [623, 188] width 375 height 40
click at [661, 131] on p "Log Call" at bounding box center [652, 130] width 42 height 11
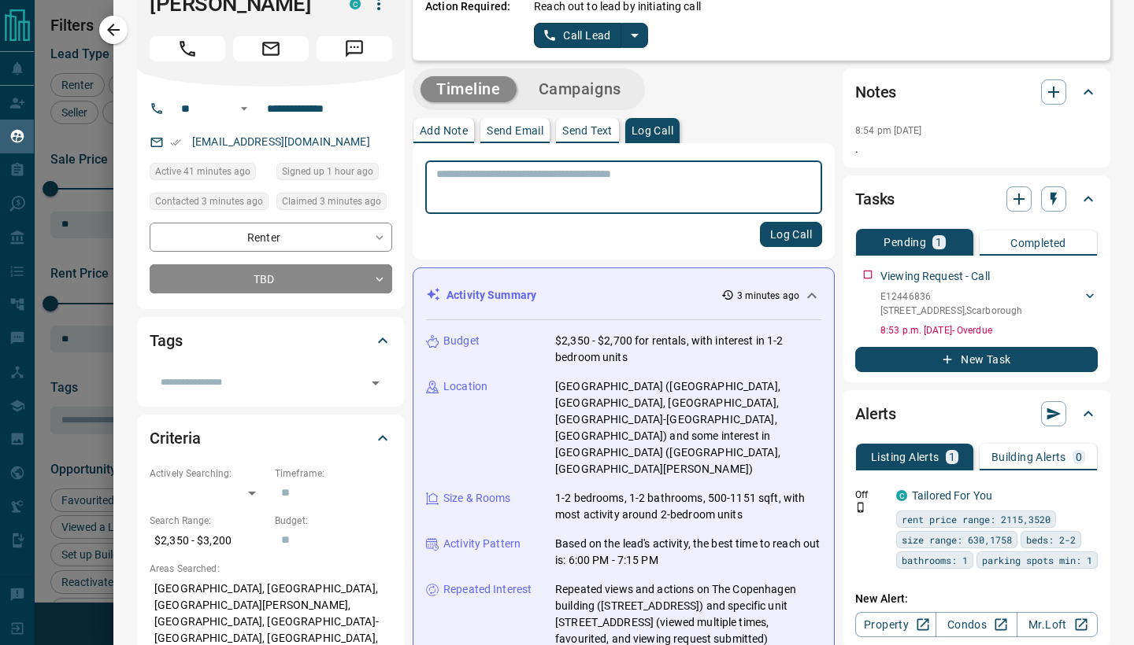
click at [601, 190] on textarea at bounding box center [623, 188] width 375 height 40
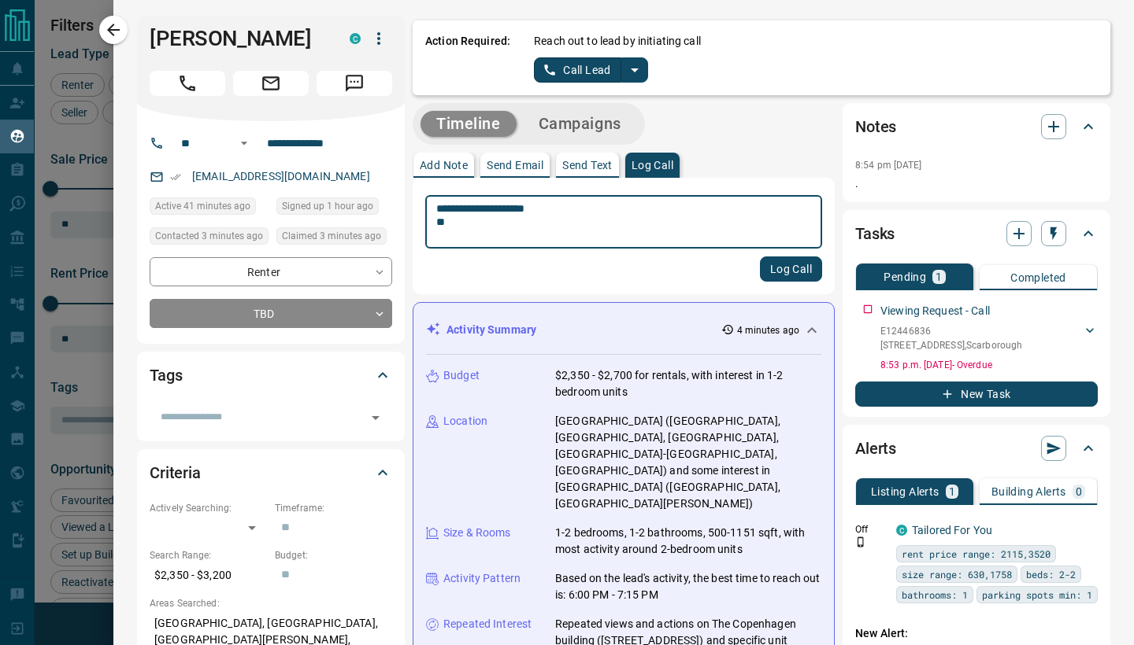
scroll to position [0, 0]
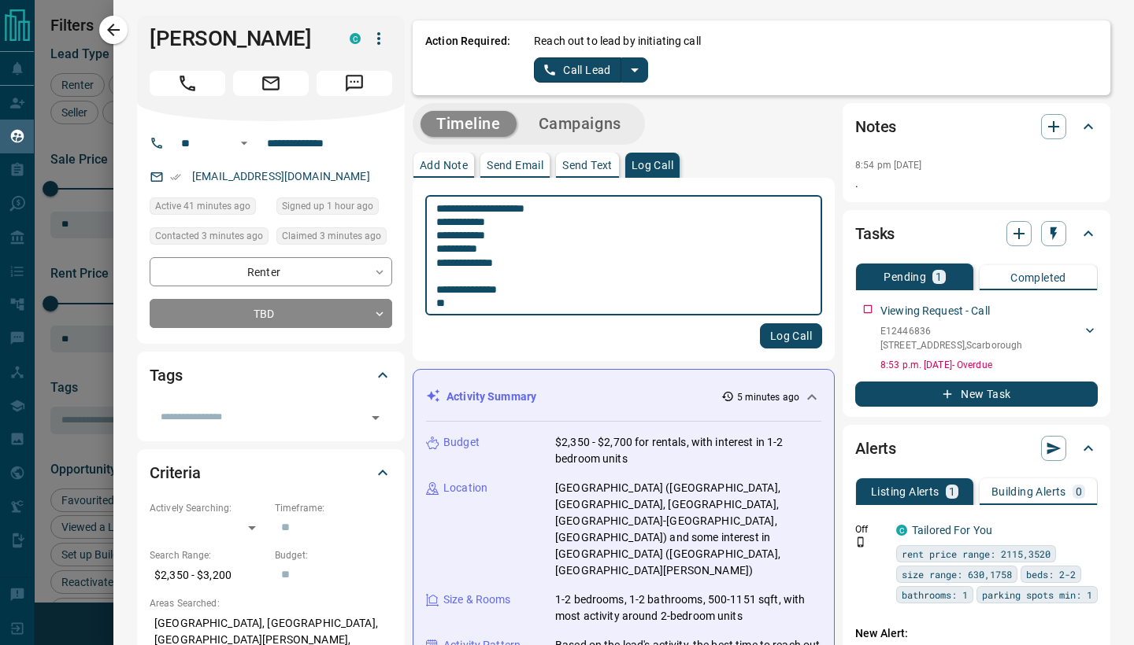
click at [510, 273] on textarea "**********" at bounding box center [623, 255] width 375 height 107
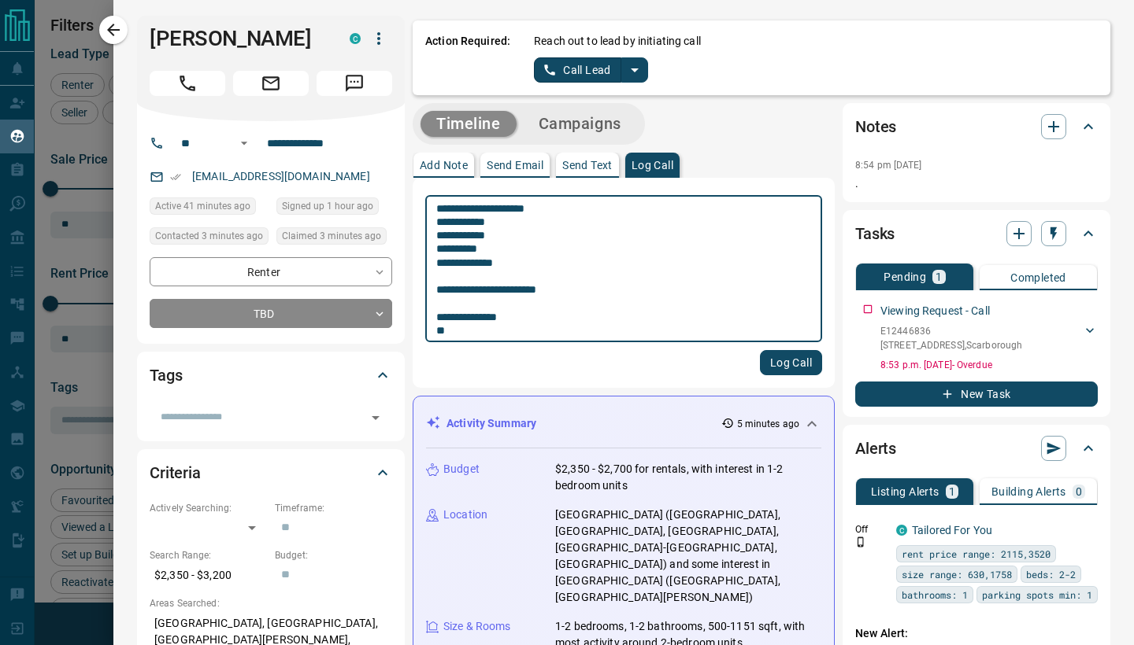
click at [472, 333] on textarea "**********" at bounding box center [623, 269] width 375 height 134
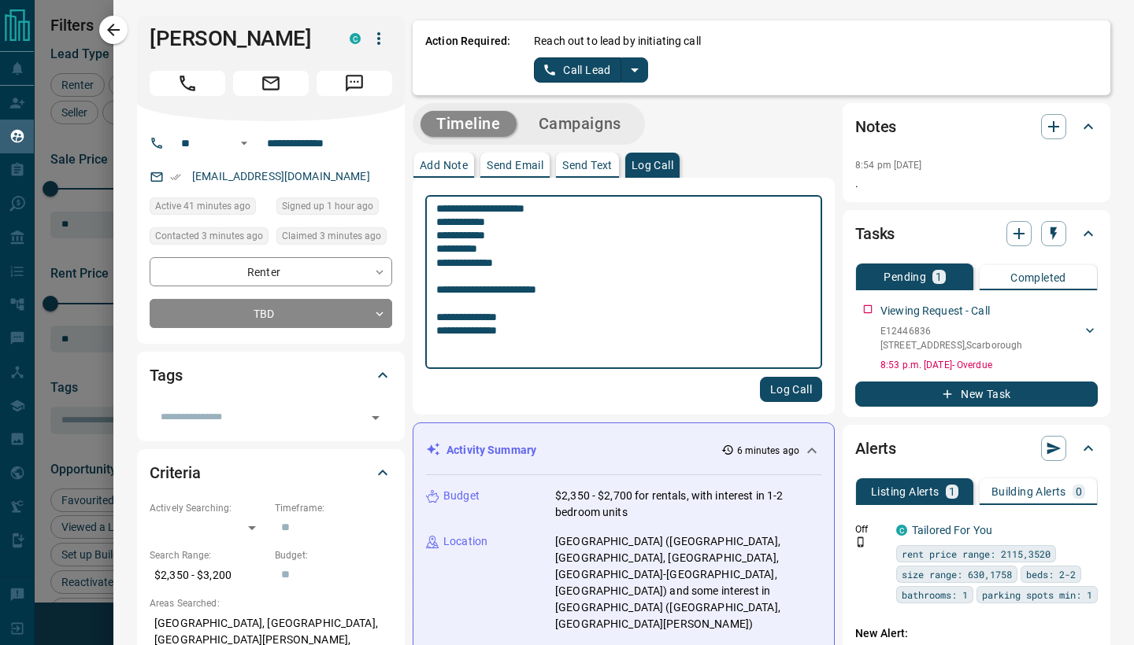
click at [468, 349] on textarea "**********" at bounding box center [623, 282] width 375 height 161
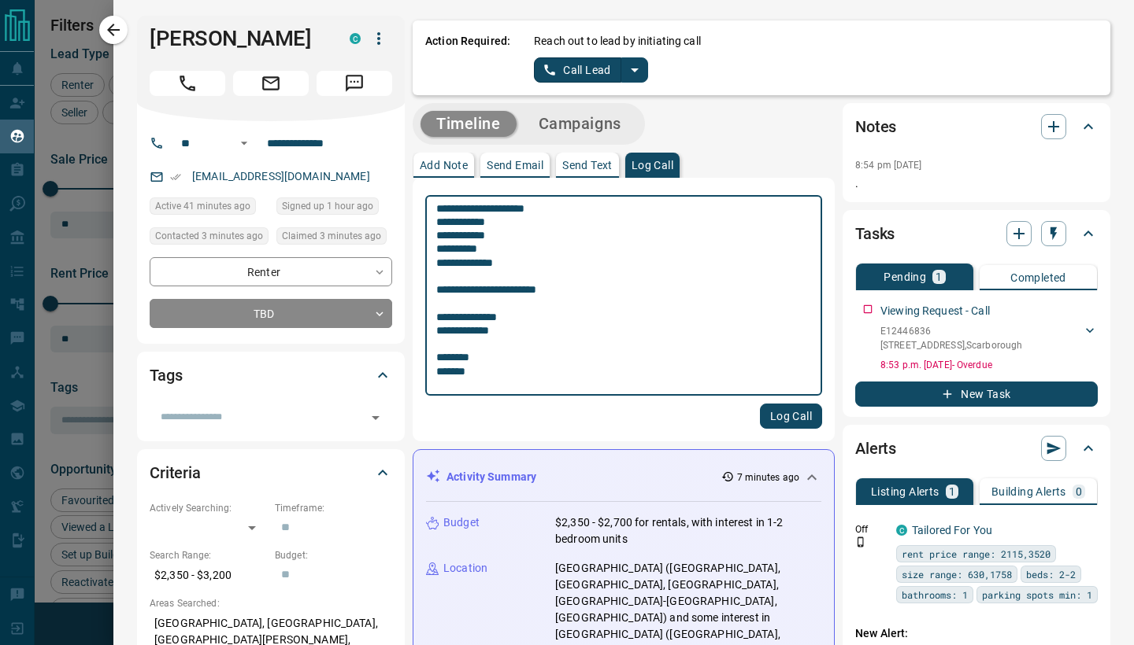
type textarea "**********"
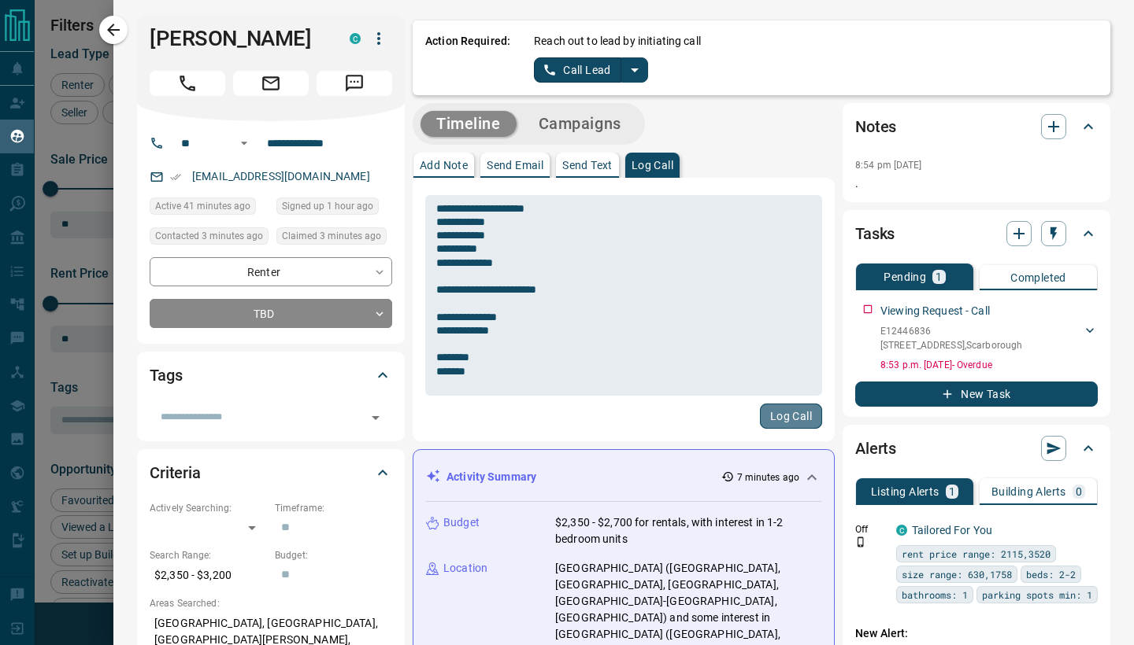
click at [801, 420] on button "Log Call" at bounding box center [791, 416] width 62 height 25
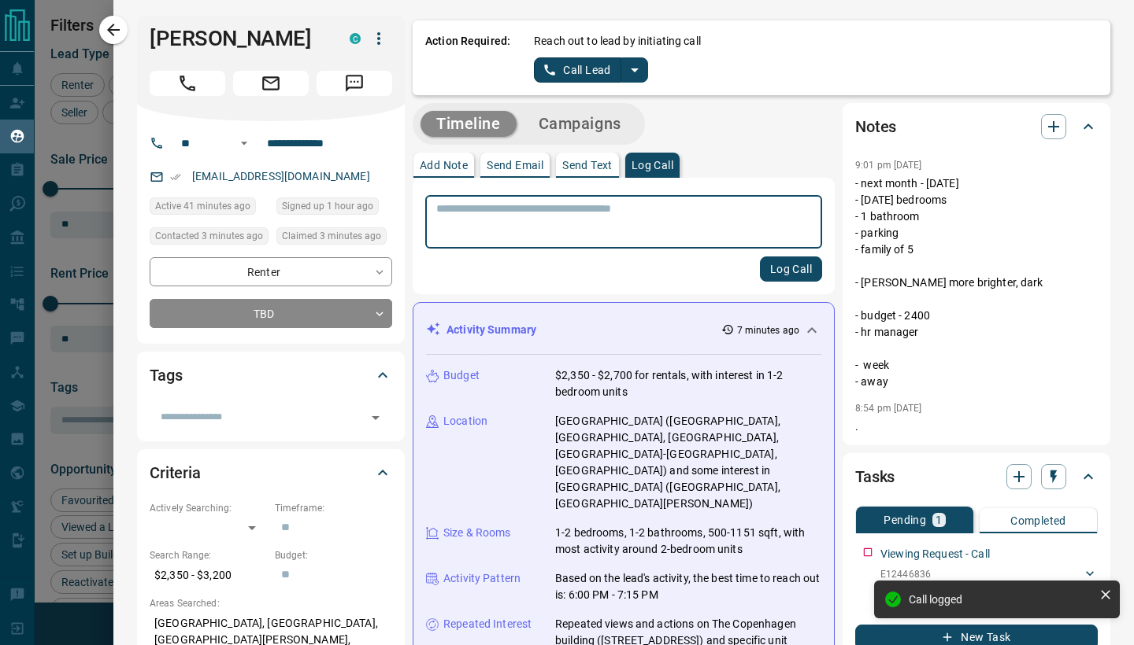
click at [604, 216] on textarea at bounding box center [623, 222] width 375 height 40
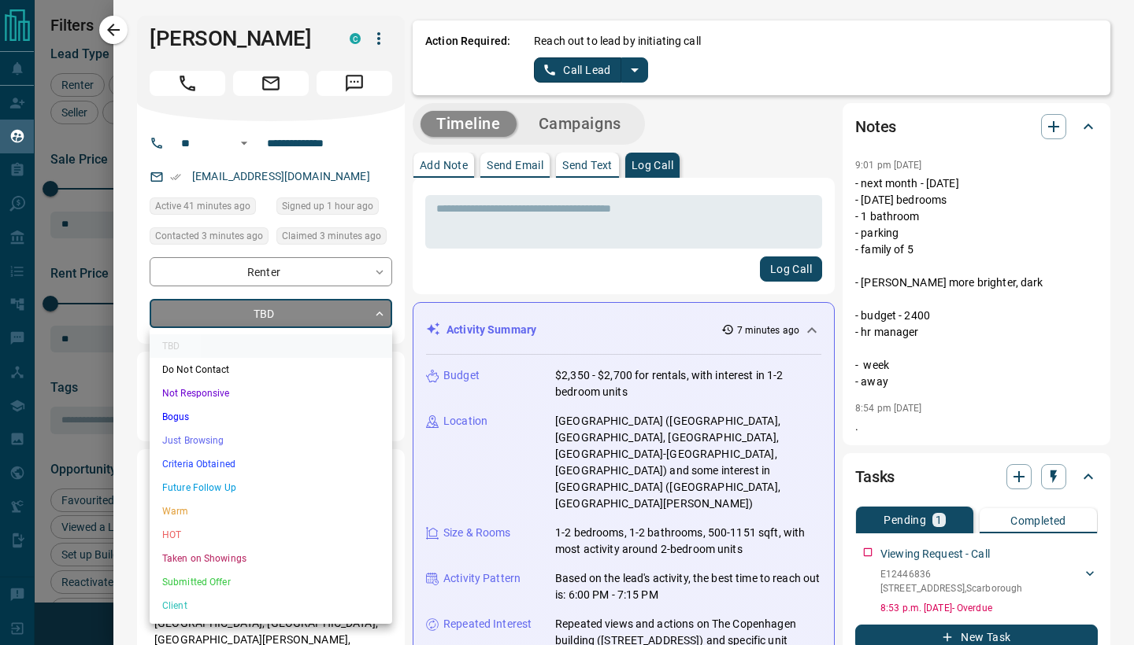
click at [320, 318] on body "Lead Transfers Claim Leads My Leads Tasks Opportunities Deals Campaigns Automat…" at bounding box center [567, 313] width 1134 height 626
click at [587, 216] on div at bounding box center [567, 322] width 1134 height 645
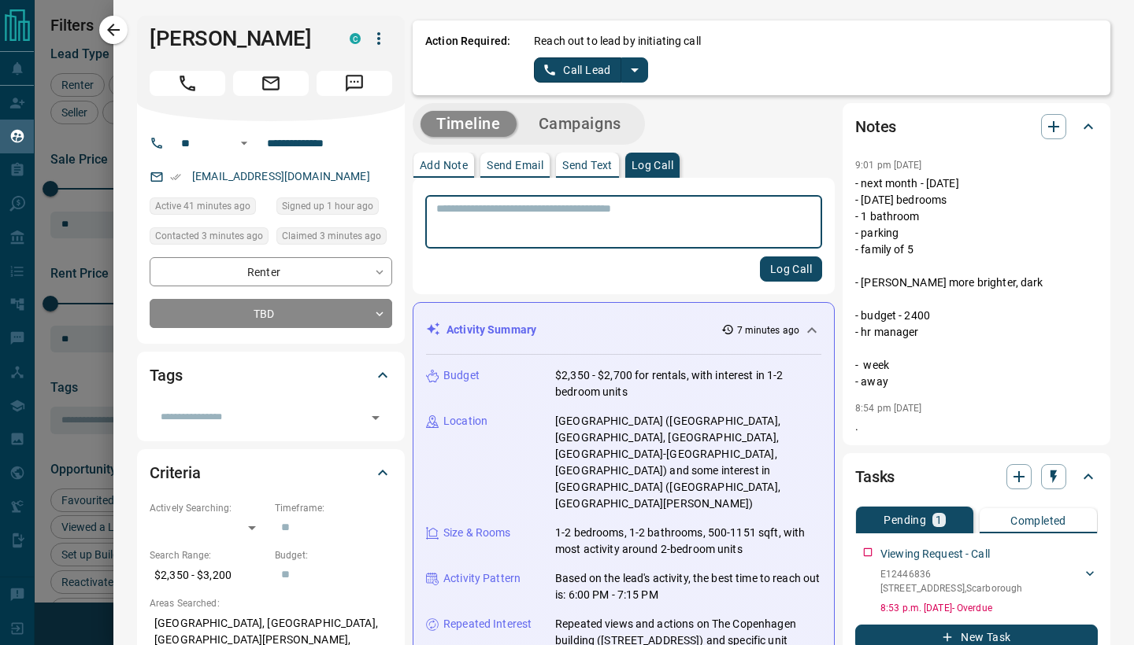
click at [571, 214] on textarea at bounding box center [623, 222] width 375 height 40
type textarea "**********"
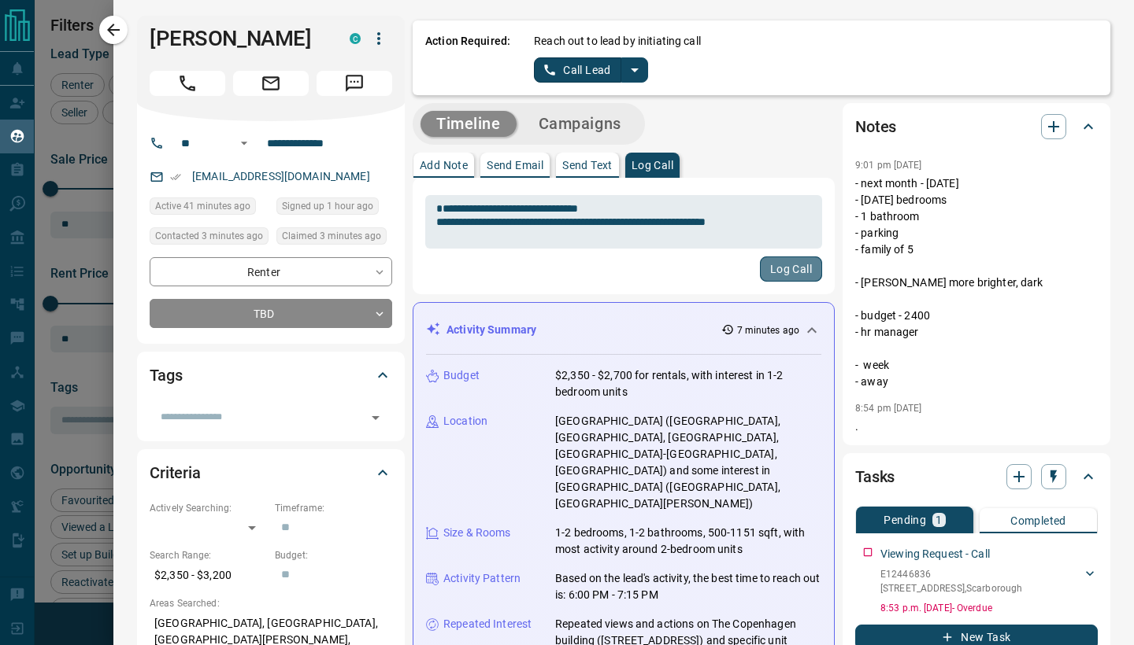
click at [783, 279] on button "Log Call" at bounding box center [791, 269] width 62 height 25
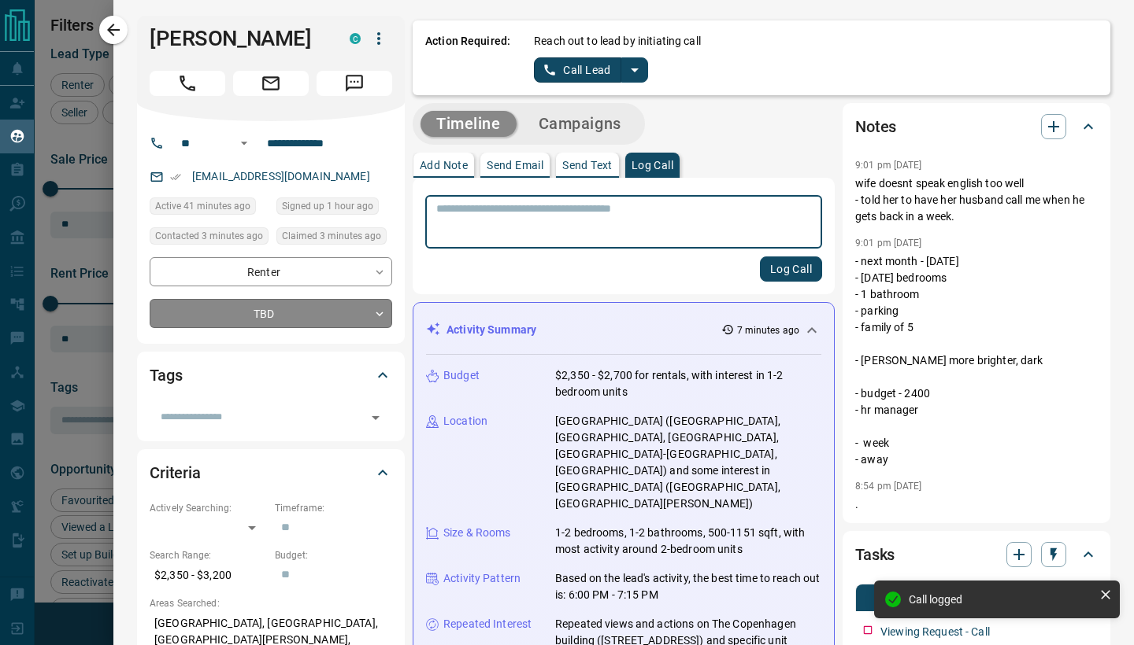
click at [309, 312] on body "Lead Transfers Claim Leads My Leads Tasks Opportunities Deals Campaigns Automat…" at bounding box center [567, 313] width 1134 height 626
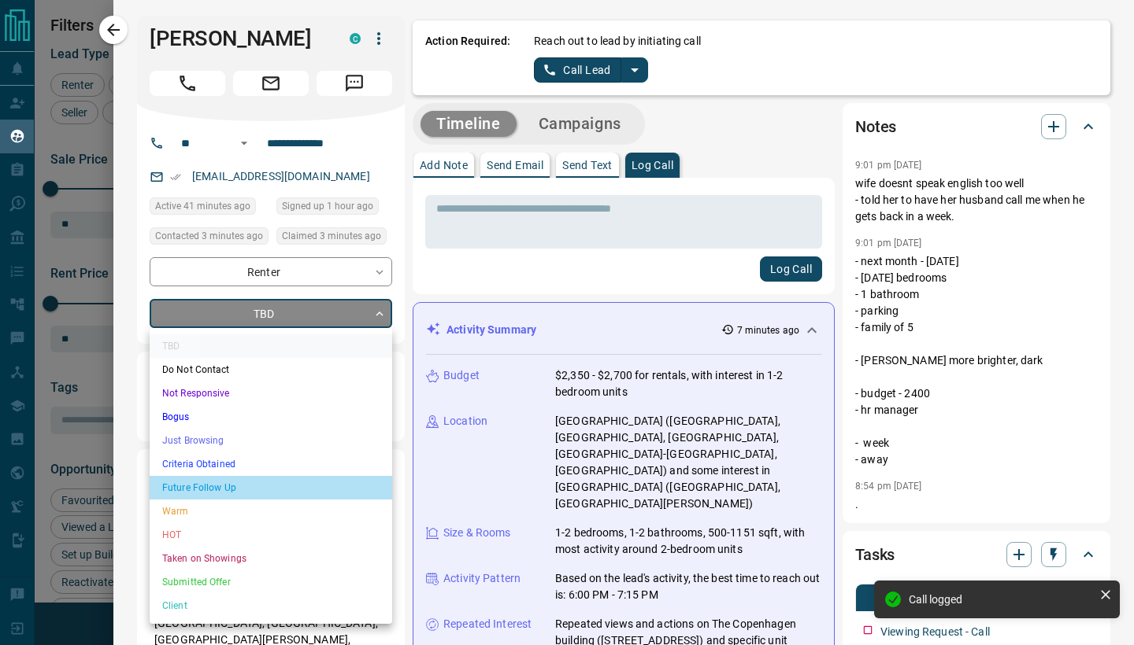
click at [230, 483] on li "Future Follow Up" at bounding box center [271, 488] width 242 height 24
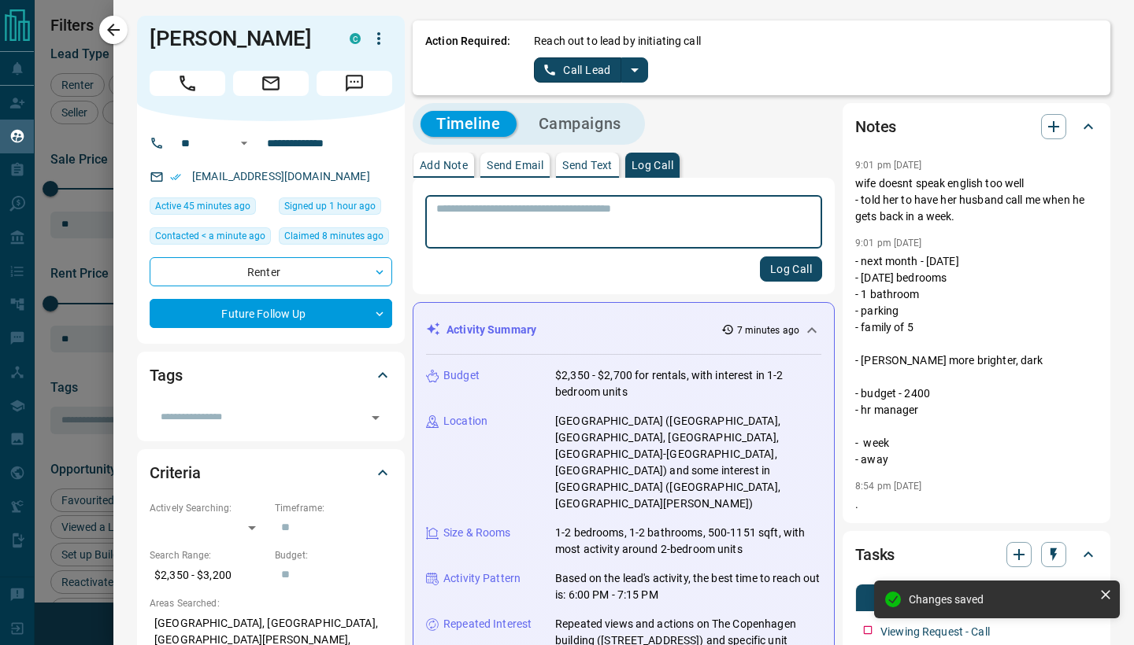
type input "*"
click at [121, 39] on icon "button" at bounding box center [113, 29] width 19 height 19
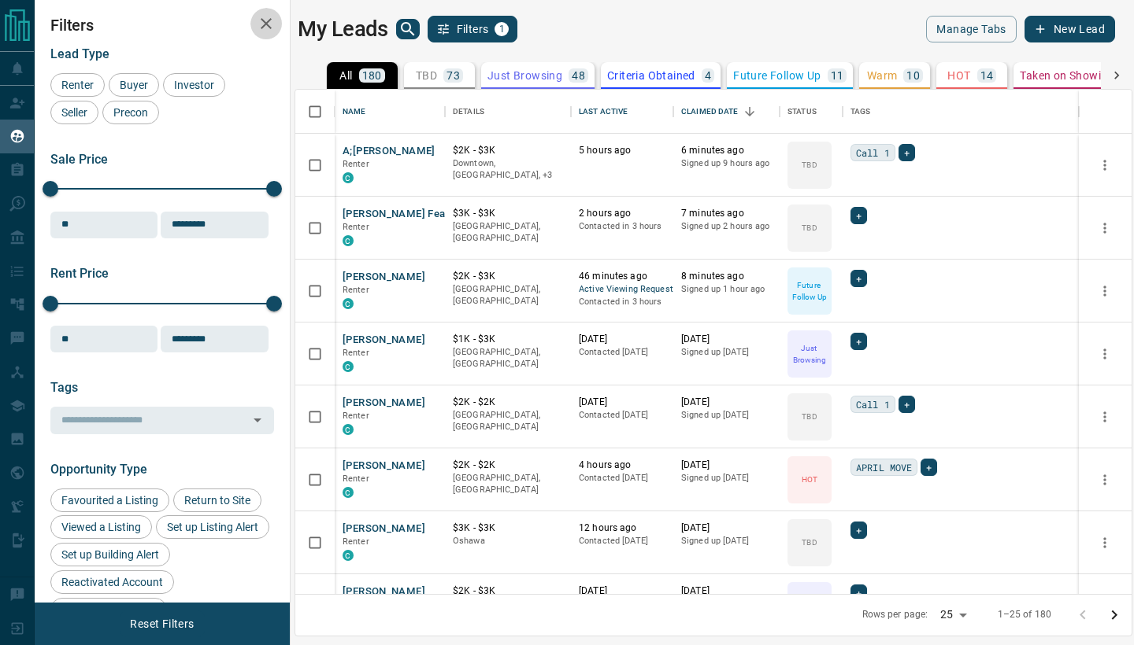
click at [265, 20] on icon "button" at bounding box center [266, 23] width 19 height 19
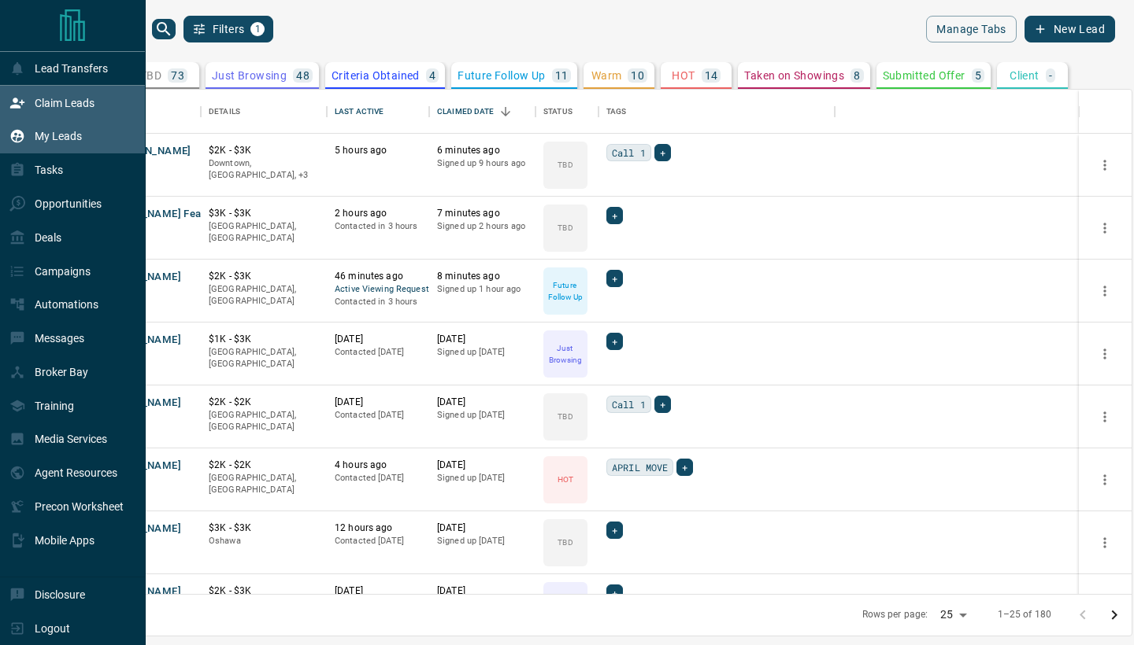
scroll to position [505, 1080]
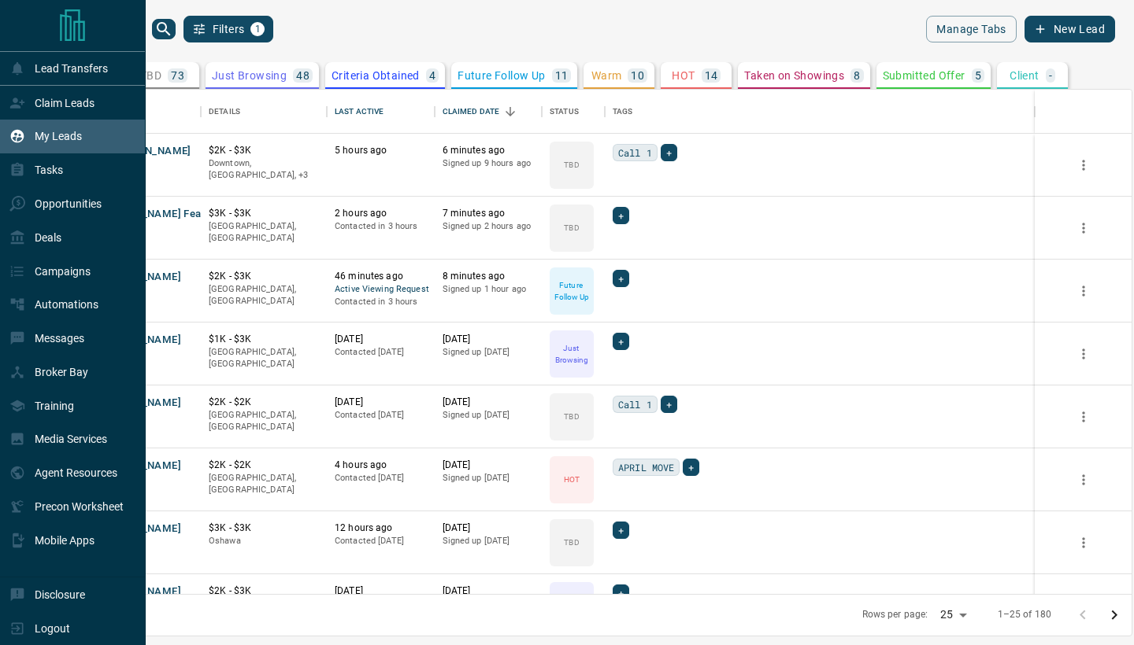
click at [54, 141] on p "My Leads" at bounding box center [58, 136] width 47 height 13
click at [70, 106] on p "Claim Leads" at bounding box center [65, 103] width 60 height 13
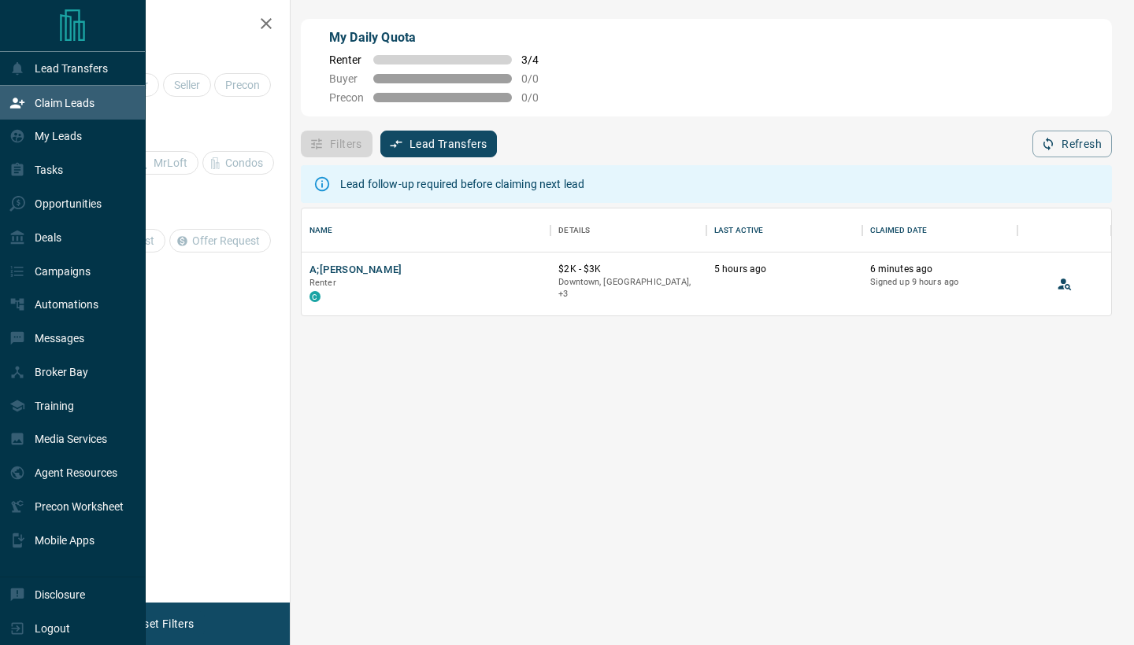
scroll to position [107, 809]
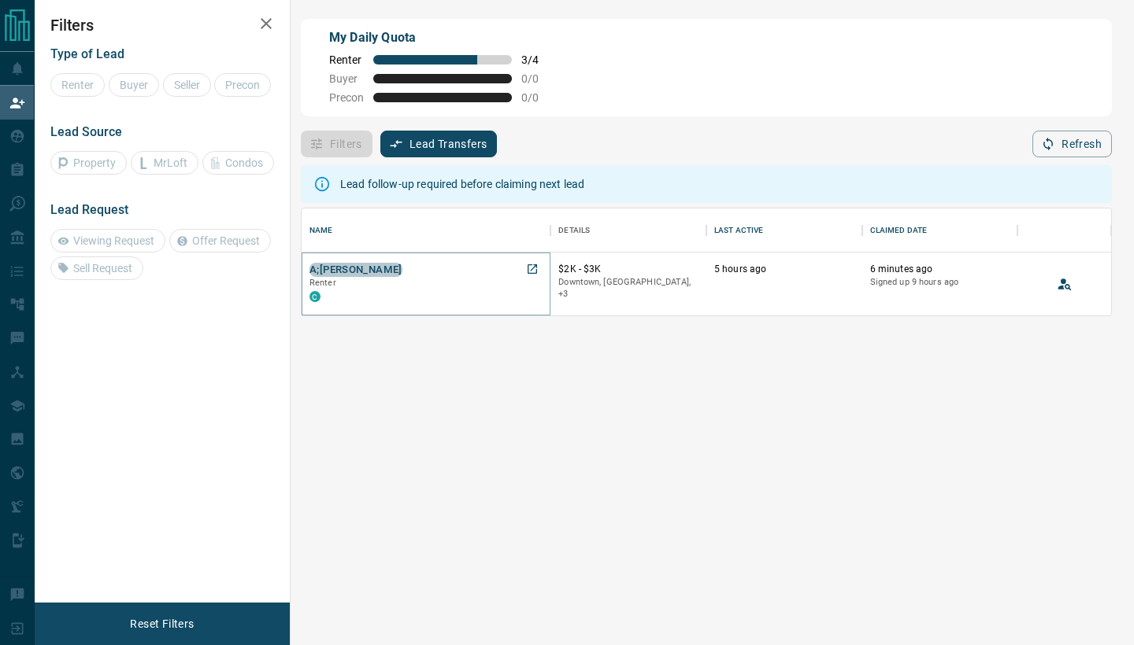
click at [364, 272] on button "A;[PERSON_NAME]" at bounding box center [355, 270] width 93 height 15
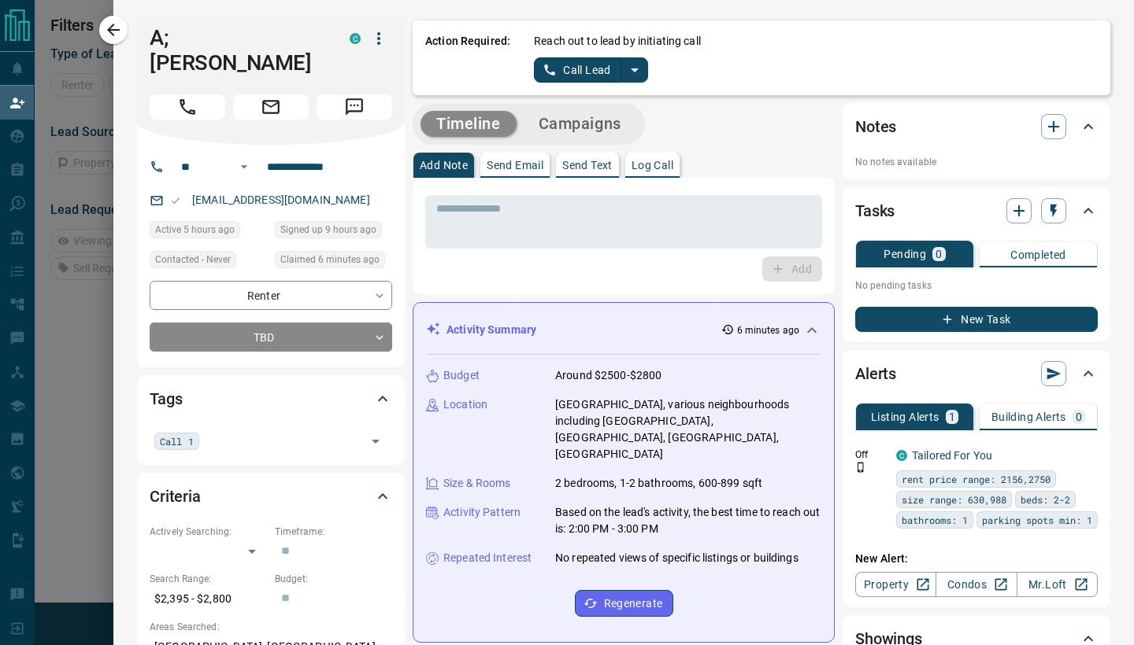
click at [662, 172] on button "Log Call" at bounding box center [652, 165] width 54 height 25
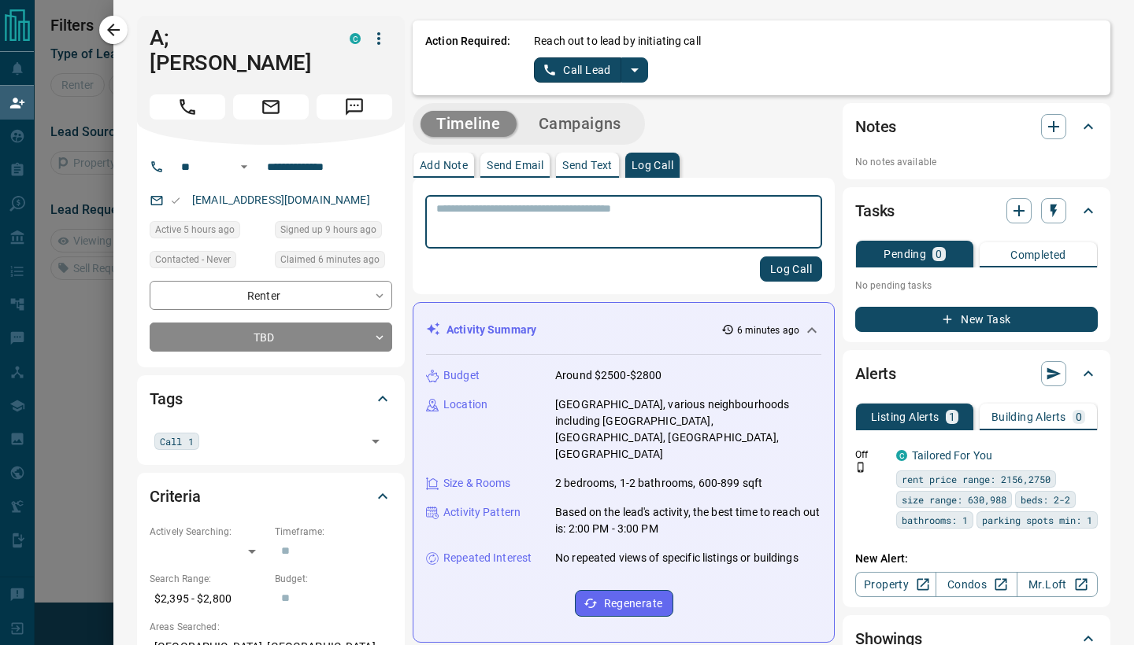
click at [646, 222] on textarea at bounding box center [623, 222] width 375 height 40
type textarea "**********"
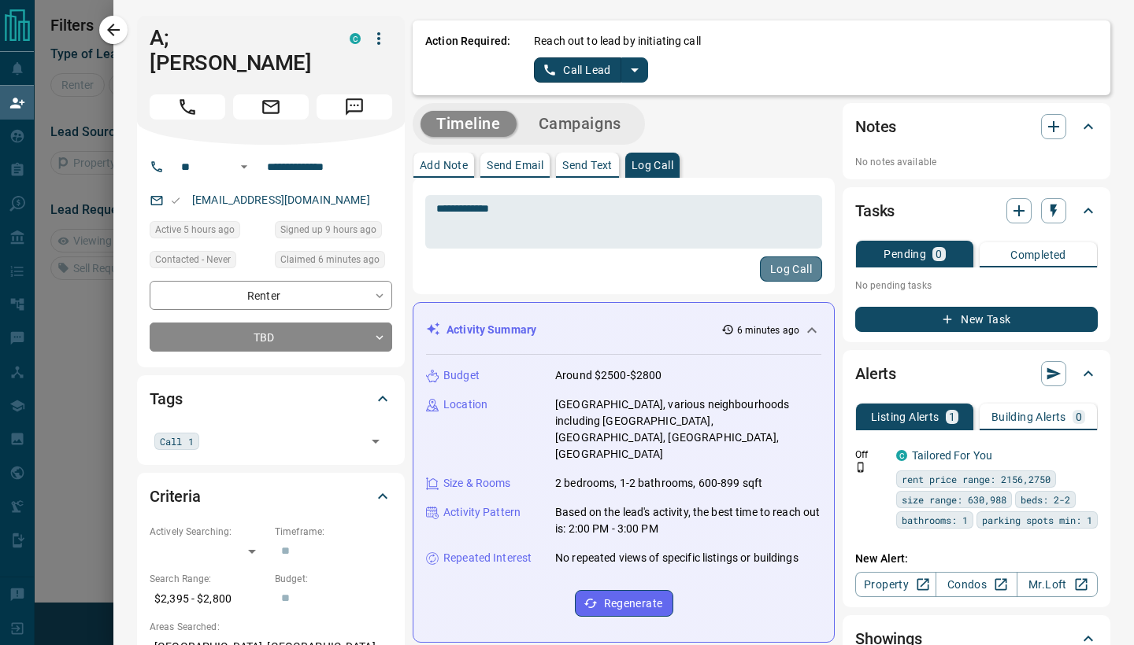
click at [801, 263] on button "Log Call" at bounding box center [791, 269] width 62 height 25
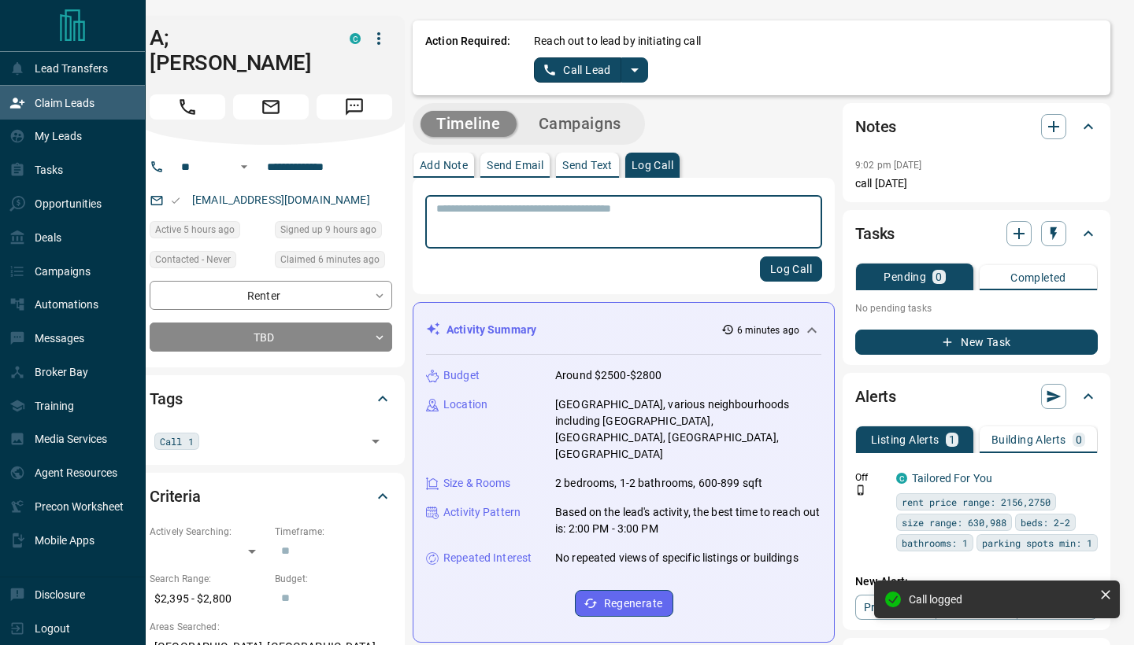
click at [13, 102] on icon at bounding box center [17, 103] width 16 height 16
click at [67, 141] on p "My Leads" at bounding box center [58, 136] width 47 height 13
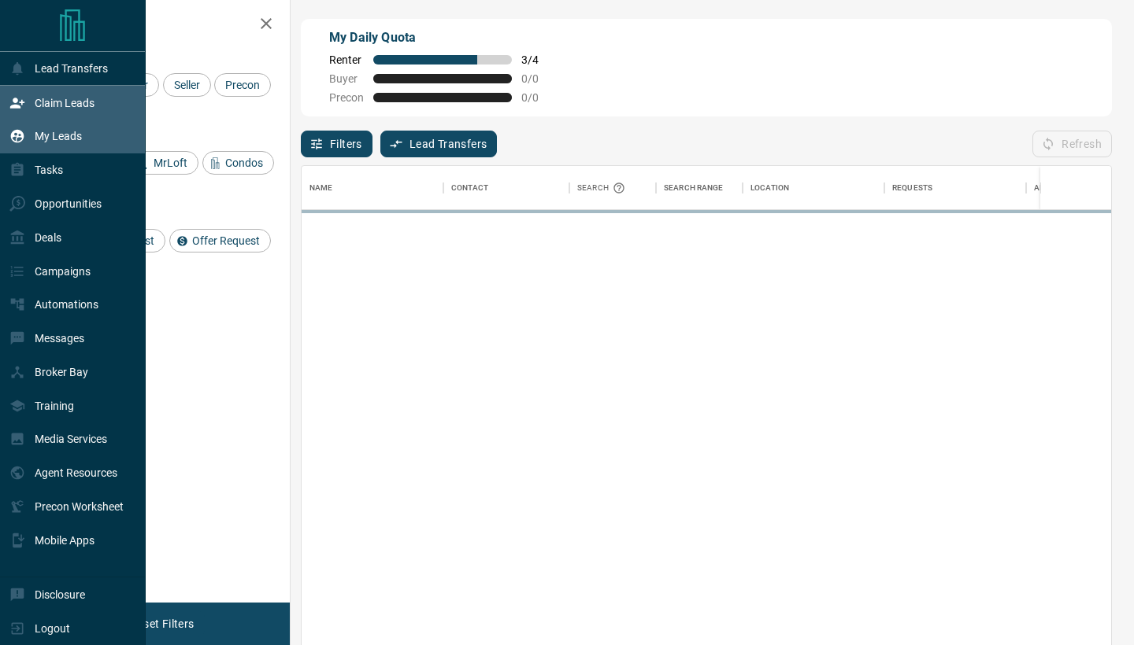
scroll to position [491, 809]
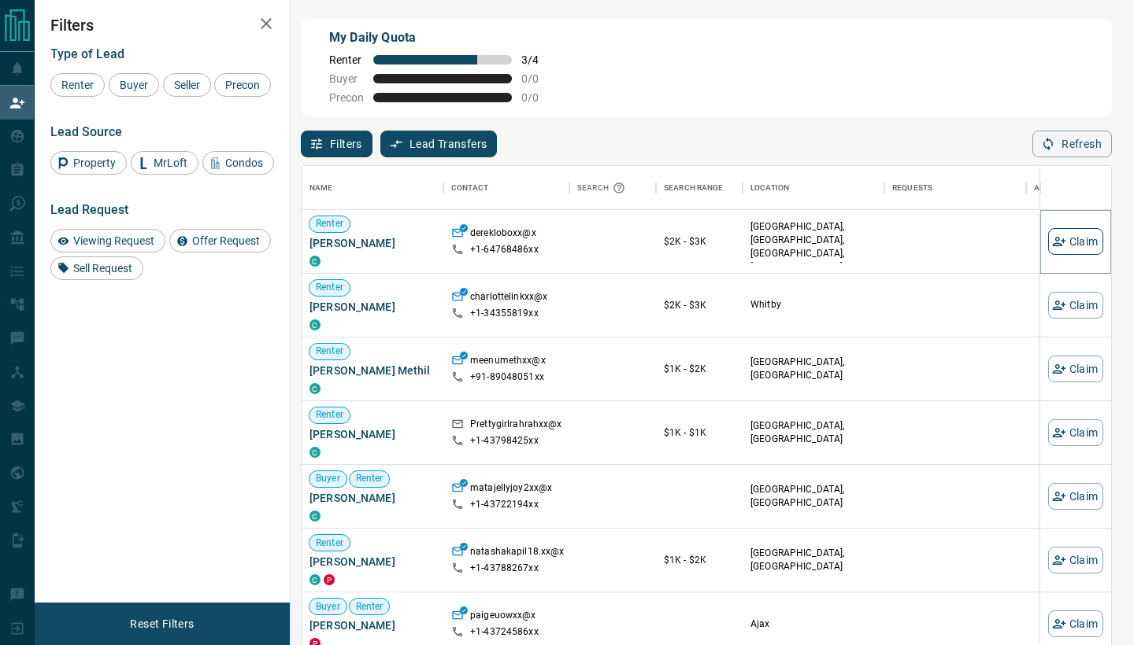
click at [1073, 244] on button "Claim" at bounding box center [1075, 241] width 55 height 27
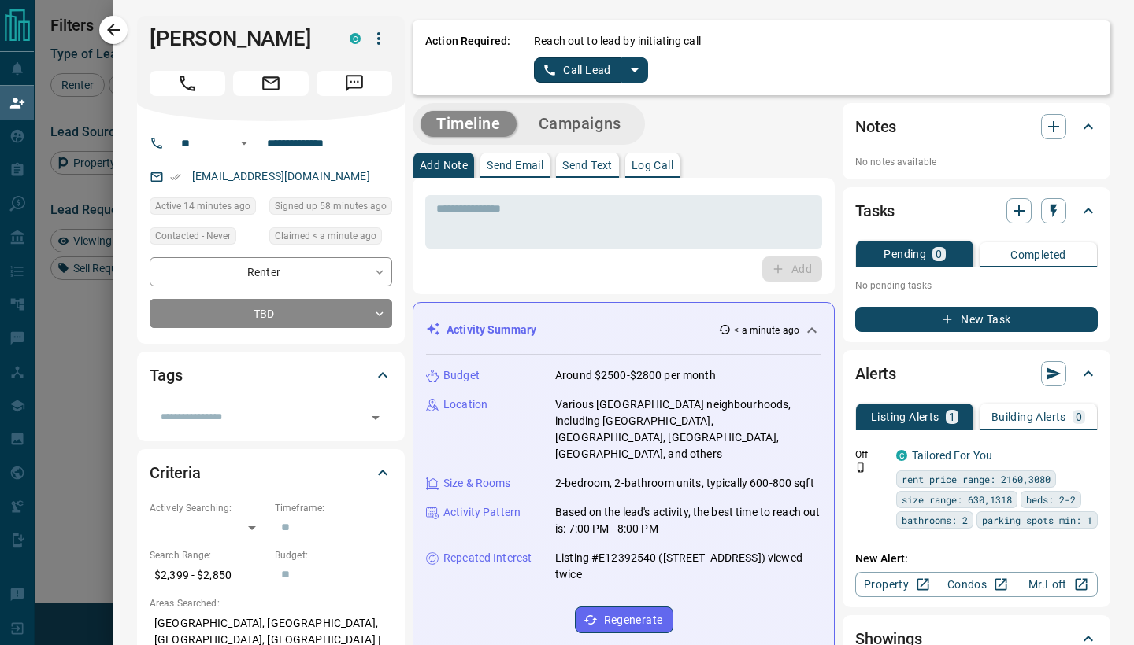
scroll to position [0, 0]
